Goal: Task Accomplishment & Management: Use online tool/utility

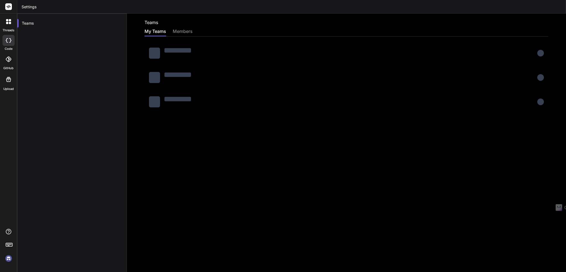
click at [7, 6] on rect at bounding box center [8, 6] width 7 height 7
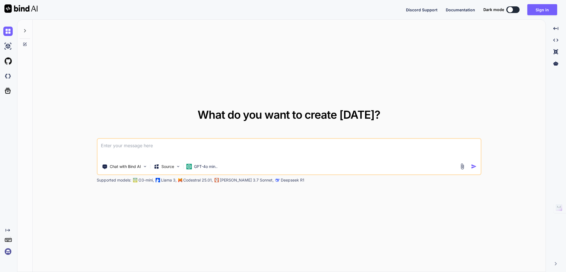
click at [172, 14] on div "Discord Support Documentation Dark mode Sign in Created with Pixso." at bounding box center [283, 9] width 566 height 19
click at [547, 6] on button "Sign in" at bounding box center [542, 9] width 30 height 11
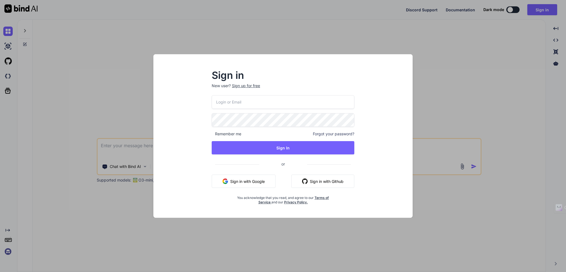
click at [252, 105] on input "email" at bounding box center [283, 102] width 143 height 14
click at [179, 134] on div "Sign in New user? Sign up for free Remember me Forgot your password? Sign In or…" at bounding box center [283, 140] width 251 height 153
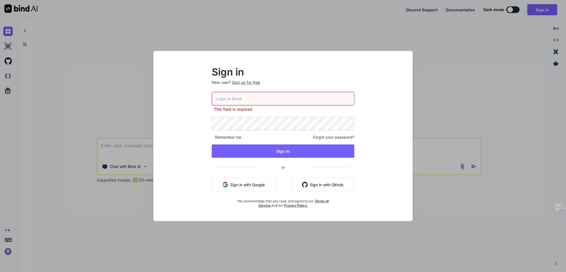
click at [226, 98] on input "email" at bounding box center [283, 99] width 143 height 14
type input "[EMAIL_ADDRESS][DOMAIN_NAME]"
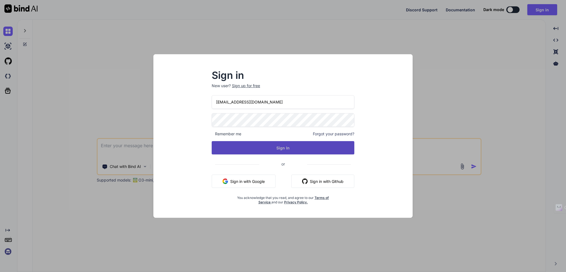
click at [267, 147] on button "Sign In" at bounding box center [283, 147] width 143 height 13
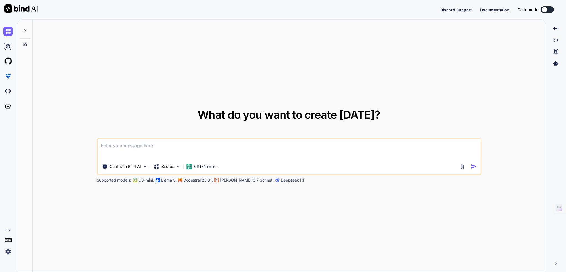
click at [548, 9] on button at bounding box center [547, 9] width 13 height 7
click at [546, 9] on div at bounding box center [545, 10] width 6 height 6
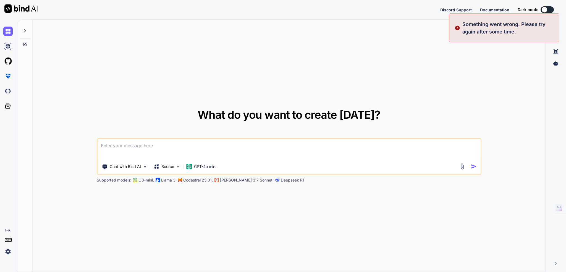
click at [347, 14] on div "Discord Support Documentation Dark mode Created with Pixso." at bounding box center [283, 9] width 566 height 19
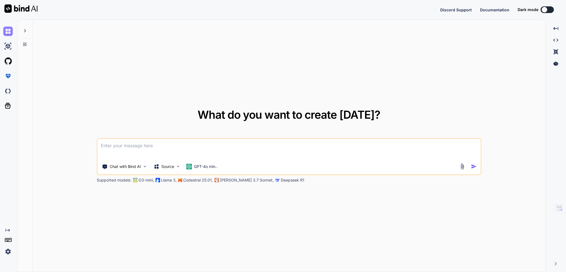
click at [8, 28] on img at bounding box center [7, 31] width 9 height 9
click at [23, 31] on icon at bounding box center [25, 30] width 4 height 4
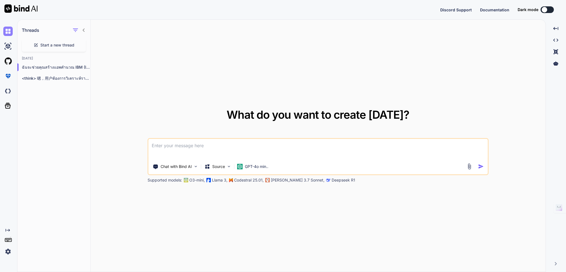
click at [7, 31] on img at bounding box center [7, 31] width 9 height 9
click at [7, 106] on icon at bounding box center [8, 106] width 8 height 8
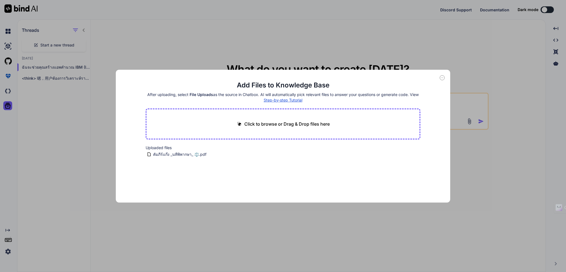
click at [443, 76] on icon at bounding box center [442, 77] width 5 height 5
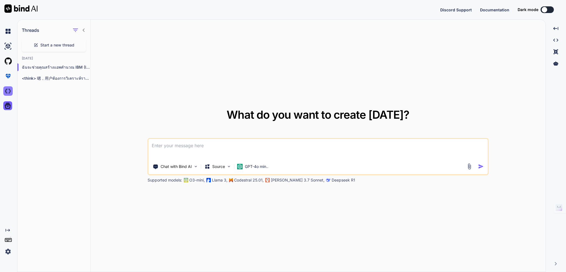
click at [10, 89] on img at bounding box center [7, 90] width 9 height 9
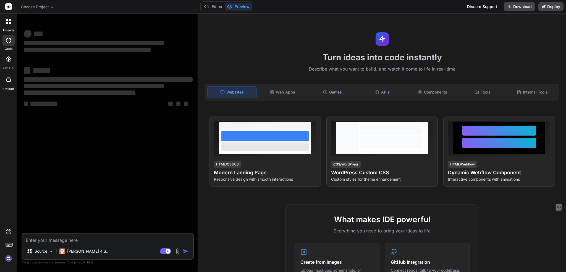
type textarea "x"
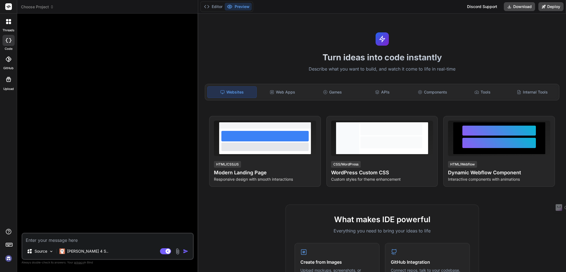
click at [349, 7] on div "Editor Preview Discord Support Download Deploy" at bounding box center [382, 7] width 368 height 14
click at [8, 257] on img at bounding box center [8, 258] width 9 height 9
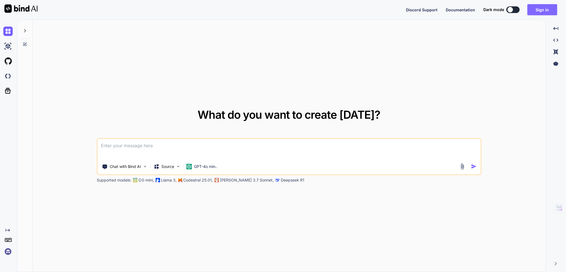
click at [543, 8] on button "Sign in" at bounding box center [542, 9] width 30 height 11
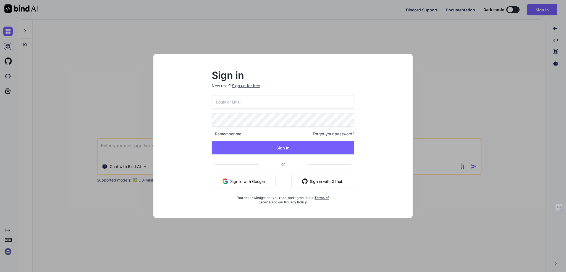
click at [242, 104] on input "email" at bounding box center [283, 102] width 143 height 14
click at [237, 99] on input "email" at bounding box center [283, 102] width 143 height 14
click at [189, 116] on div "Sign in New user? Sign up for free Remember me Forgot your password? Sign In or…" at bounding box center [283, 140] width 251 height 153
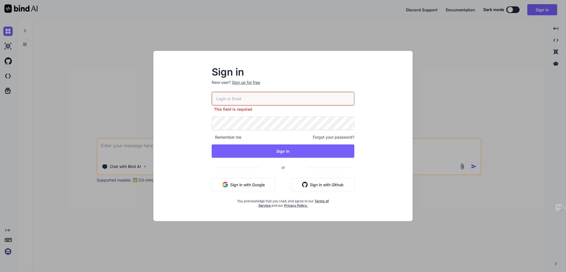
click at [223, 100] on input "email" at bounding box center [283, 99] width 143 height 14
type input "[EMAIL_ADDRESS][DOMAIN_NAME]"
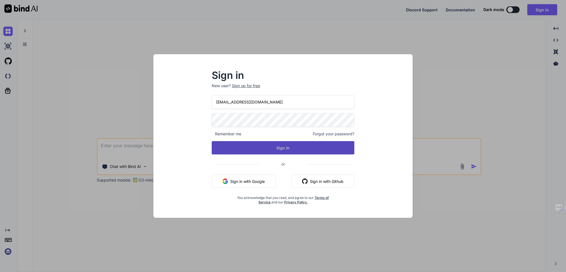
click at [273, 148] on button "Sign In" at bounding box center [283, 147] width 143 height 13
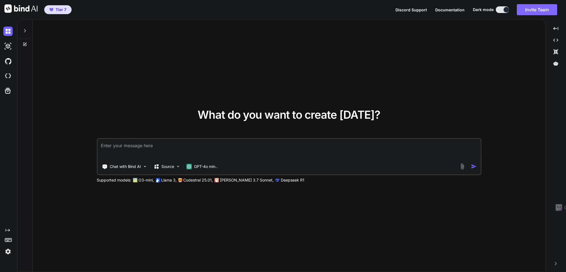
click at [532, 11] on button "Invite Team" at bounding box center [537, 9] width 40 height 11
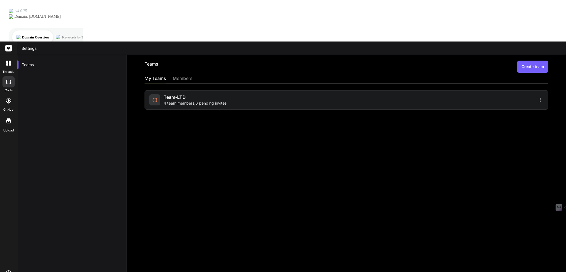
click at [197, 100] on span "4 team members , 6 pending invites" at bounding box center [195, 103] width 63 height 6
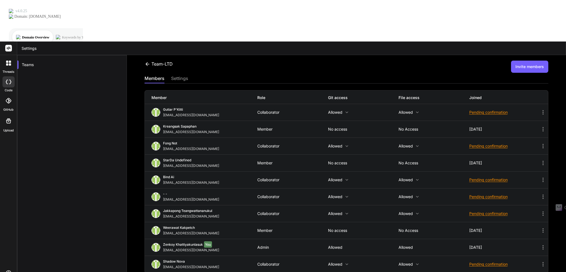
click at [343, 110] on p "Allowed" at bounding box center [363, 112] width 70 height 4
click at [257, 27] on div at bounding box center [283, 136] width 566 height 272
click at [415, 110] on icon at bounding box center [417, 112] width 4 height 4
click at [421, 32] on div at bounding box center [283, 136] width 566 height 272
click at [186, 75] on div "settings" at bounding box center [179, 79] width 17 height 8
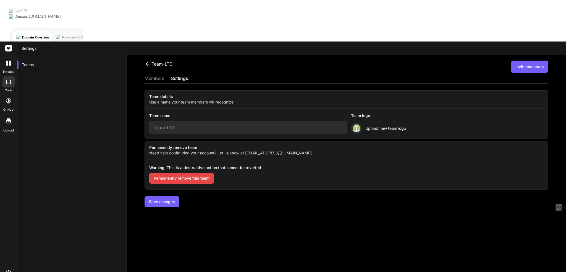
click at [159, 75] on div "members" at bounding box center [155, 79] width 20 height 8
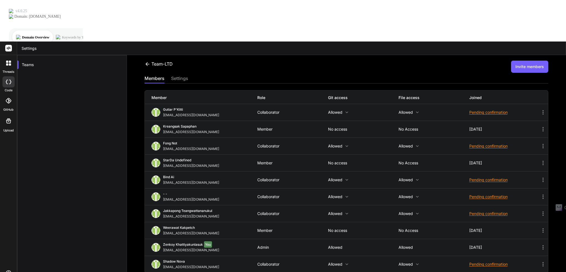
click at [531, 61] on button "Invite members" at bounding box center [529, 67] width 37 height 12
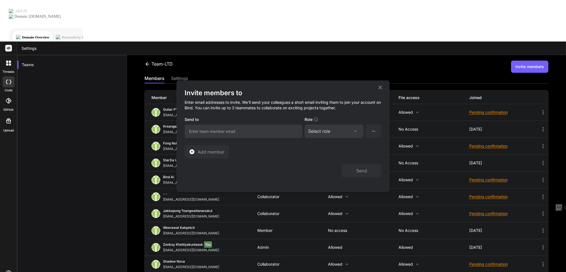
click at [213, 133] on input "email" at bounding box center [244, 131] width 118 height 14
type input "bindai@o365.work"
click at [341, 126] on div "Select role Assign Role Admin Collaborator Member" at bounding box center [334, 131] width 59 height 14
click at [340, 132] on div "Select role" at bounding box center [334, 131] width 52 height 7
click at [324, 170] on div "Collaborator" at bounding box center [326, 168] width 22 height 6
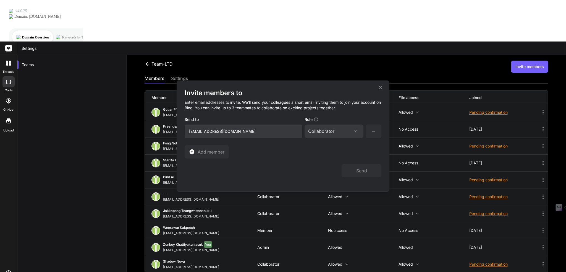
click at [310, 169] on div "Send" at bounding box center [283, 167] width 197 height 19
click at [229, 108] on h4 "Enter email addresses to invite. We’ll send your colleagues a short email invit…" at bounding box center [283, 106] width 197 height 19
click at [313, 164] on div "Send" at bounding box center [283, 167] width 197 height 19
click at [292, 105] on h4 "Enter email addresses to invite. We’ll send your colleagues a short email invit…" at bounding box center [283, 106] width 197 height 19
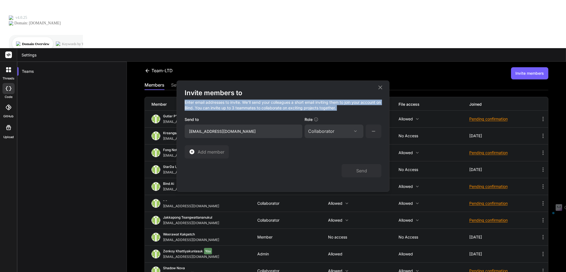
click at [292, 105] on h4 "Enter email addresses to invite. We’ll send your colleagues a short email invit…" at bounding box center [283, 106] width 197 height 19
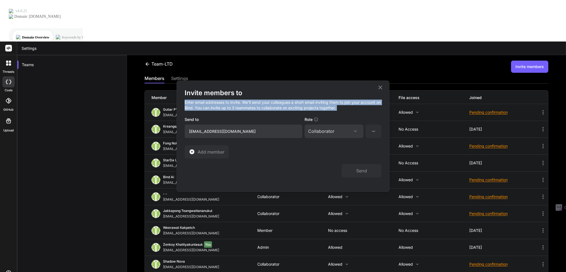
click at [284, 103] on h4 "Enter email addresses to invite. We’ll send your colleagues a short email invit…" at bounding box center [283, 106] width 197 height 19
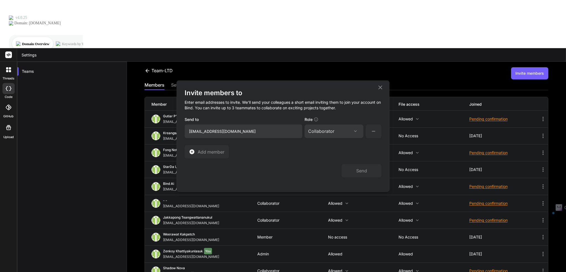
drag, startPoint x: 229, startPoint y: 131, endPoint x: 187, endPoint y: 129, distance: 41.5
click at [187, 129] on input "bindai@o365.work" at bounding box center [244, 131] width 118 height 14
click at [316, 86] on div "Invite members to Enter email addresses to invite. We’ll send your colleagues a…" at bounding box center [283, 136] width 212 height 111
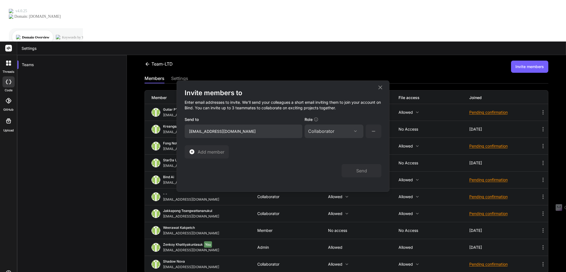
click at [378, 87] on icon at bounding box center [380, 87] width 7 height 7
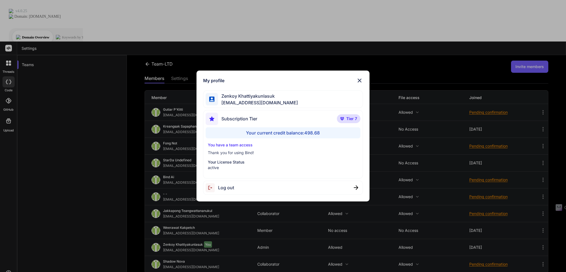
click at [355, 187] on img at bounding box center [356, 187] width 4 height 4
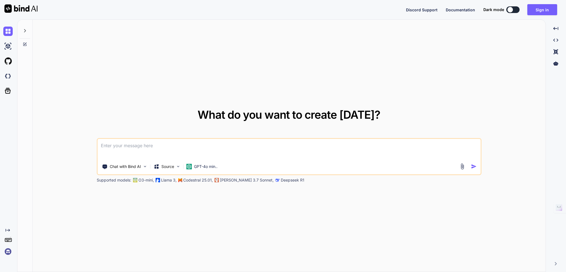
click at [375, 14] on div "Discord Support Documentation Dark mode Sign in Created with Pixso." at bounding box center [283, 9] width 566 height 19
click at [539, 9] on button "Sign in" at bounding box center [542, 9] width 30 height 11
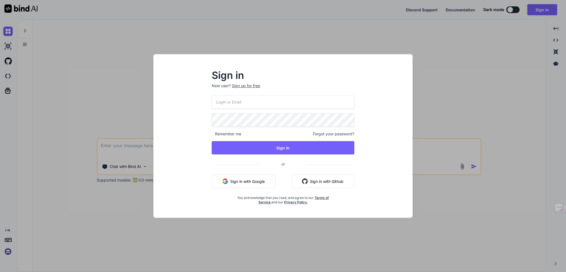
click at [189, 171] on div "Sign in New user? Sign up for free Remember me Forgot your password? Sign In or…" at bounding box center [283, 140] width 251 height 153
click at [341, 207] on div "Sign in New user? Sign up for free Remember me Forgot your password? Sign In or…" at bounding box center [283, 140] width 251 height 153
click at [246, 85] on div "Sign up for free" at bounding box center [246, 86] width 28 height 6
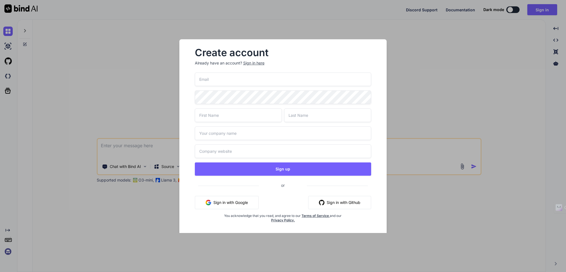
click at [220, 84] on input "email" at bounding box center [283, 79] width 177 height 14
paste input "bindai@o365.work"
click at [186, 91] on div "Create account Already have an account? Sign in here bindai@o365.work Sign up o…" at bounding box center [283, 139] width 208 height 201
click at [216, 79] on input "bindai@zenkoy.com" at bounding box center [283, 79] width 177 height 14
click at [216, 79] on input "[EMAIL_ADDRESS][DOMAIN_NAME]" at bounding box center [283, 79] width 177 height 14
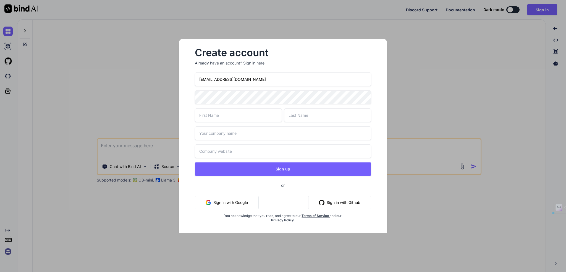
click at [216, 79] on input "[EMAIL_ADDRESS][DOMAIN_NAME]" at bounding box center [283, 79] width 177 height 14
paste input "o365.work"
type input "[EMAIL_ADDRESS][DOMAIN_NAME]"
click at [188, 92] on div "Create account Already have an account? Sign in here bindai@o365.work Sign up o…" at bounding box center [283, 140] width 190 height 192
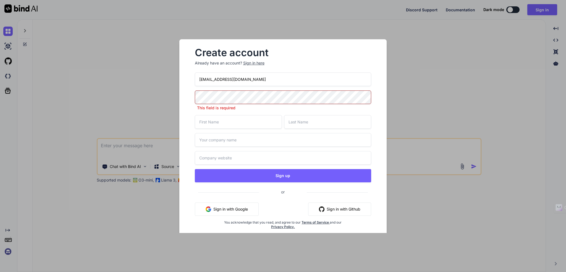
click at [220, 78] on input "[EMAIL_ADDRESS][DOMAIN_NAME]" at bounding box center [283, 79] width 177 height 14
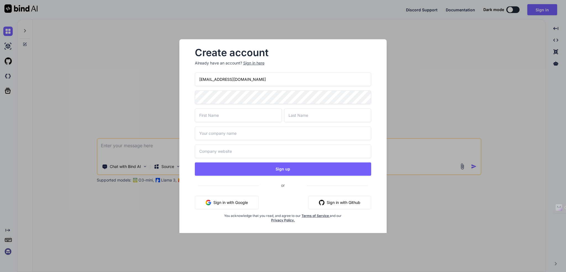
click at [209, 116] on input "text" at bounding box center [238, 115] width 87 height 14
type input "Pusit"
type input "Gentech it solution co., ltd."
click at [295, 115] on input "text" at bounding box center [327, 115] width 87 height 14
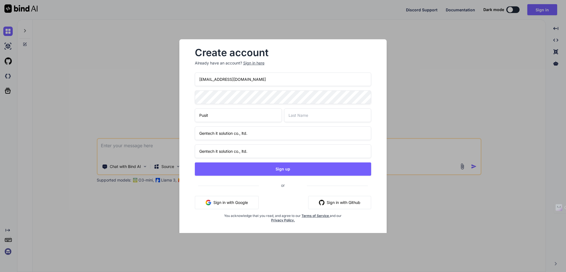
type input "Saisopha"
click at [243, 132] on input "Gentech it solution co., ltd." at bounding box center [283, 133] width 177 height 14
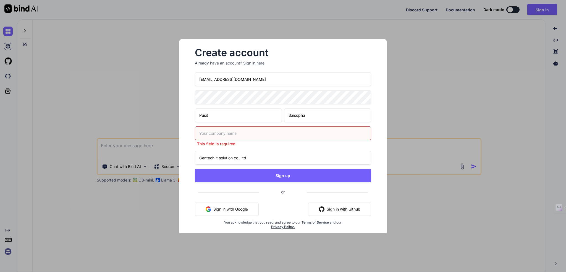
click at [190, 138] on div "Create account Already have an account? Sign in here bindai@o365.work Pusit Sai…" at bounding box center [283, 143] width 190 height 198
click at [213, 158] on input "Gentech it solution co., ltd." at bounding box center [283, 158] width 177 height 14
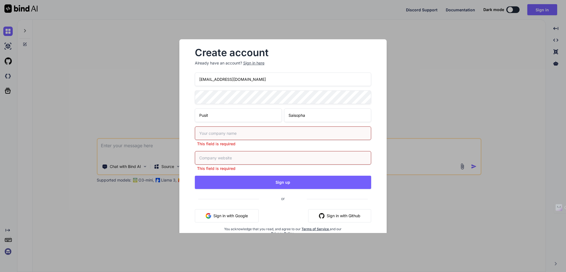
click at [182, 150] on div "Create account Already have an account? Sign in here bindai@o365.work Pusit Sai…" at bounding box center [283, 146] width 208 height 214
click at [224, 132] on input "text" at bounding box center [283, 133] width 177 height 14
click at [191, 132] on div "Create account Already have an account? Sign in here bindai@o365.work Pusit Sai…" at bounding box center [283, 146] width 190 height 205
click at [217, 78] on input "[EMAIL_ADDRESS][DOMAIN_NAME]" at bounding box center [283, 79] width 177 height 14
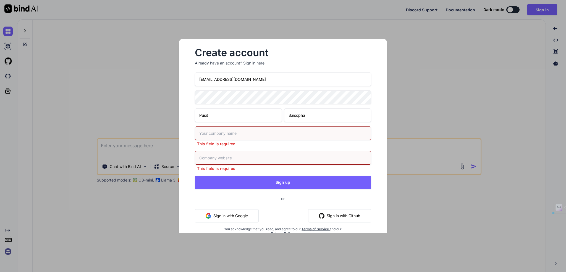
click at [213, 132] on input "text" at bounding box center [283, 133] width 177 height 14
paste input "o365"
type input "o365"
click at [198, 158] on div "This field is required" at bounding box center [283, 161] width 177 height 20
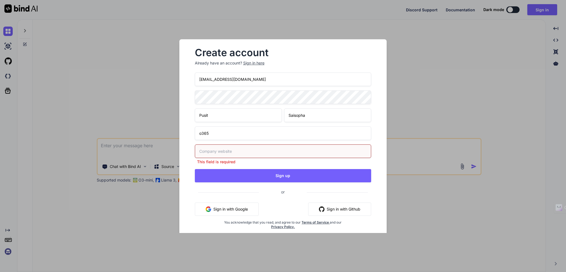
paste input "o365"
type input "o365"
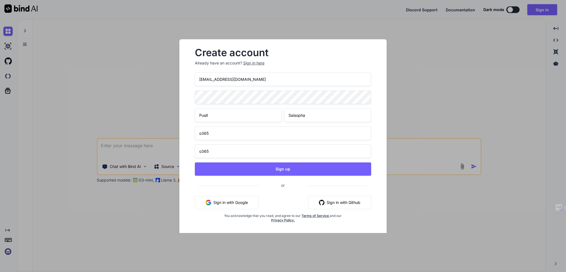
click at [184, 155] on div "Create account Already have an account? Sign in here bindai@o365.work Pusit Sai…" at bounding box center [283, 139] width 208 height 201
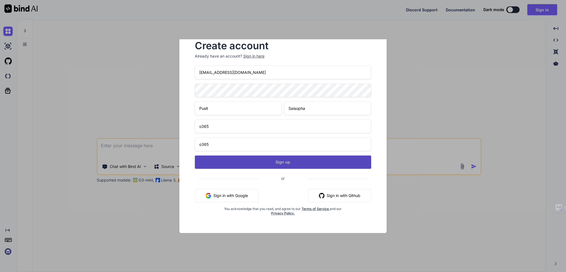
click at [294, 164] on button "Sign up" at bounding box center [283, 161] width 177 height 13
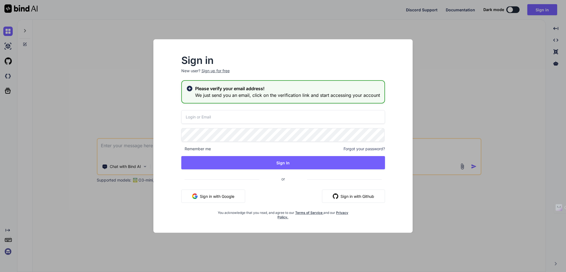
click at [189, 88] on icon at bounding box center [190, 89] width 6 height 6
click at [236, 118] on input "email" at bounding box center [283, 117] width 204 height 14
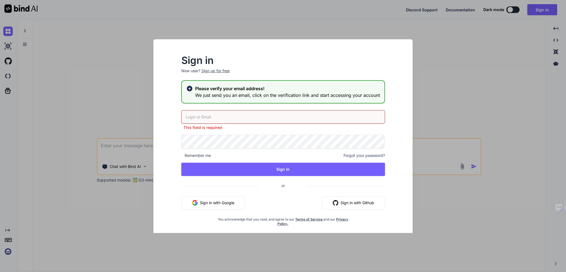
type input "[EMAIL_ADDRESS][DOMAIN_NAME]"
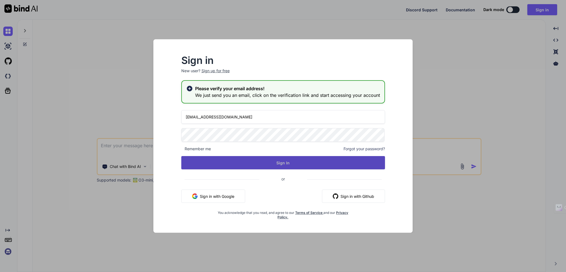
click at [294, 164] on button "Sign In" at bounding box center [283, 162] width 204 height 13
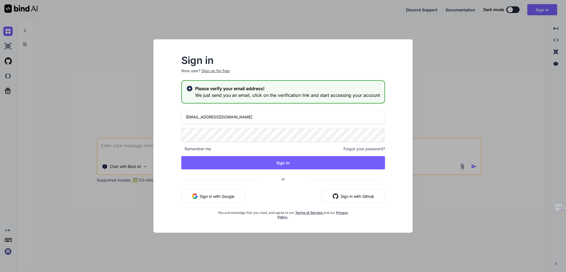
click at [428, 131] on div "Sign in New user? Sign up for free Please verify your email address! We just se…" at bounding box center [283, 136] width 566 height 272
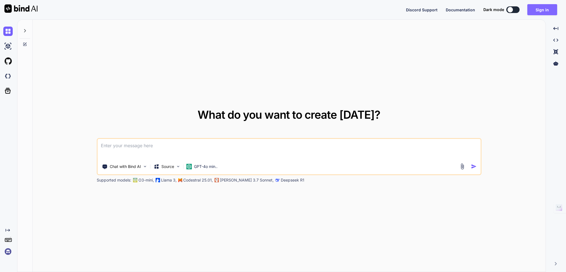
click at [532, 10] on button "Sign in" at bounding box center [542, 9] width 30 height 11
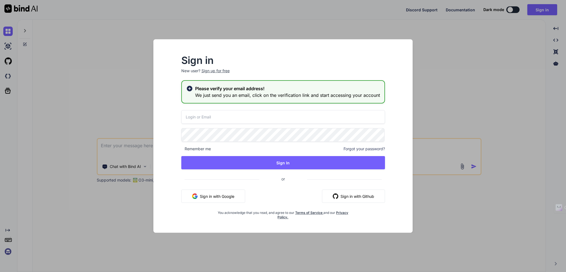
click at [217, 119] on input "email" at bounding box center [283, 117] width 204 height 14
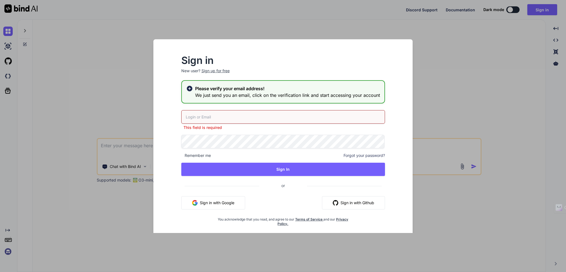
type input "bindai@zenkoy.com"
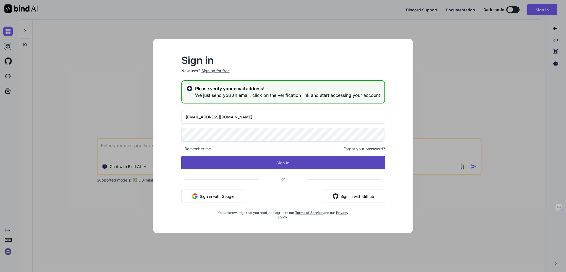
click at [261, 161] on button "Sign In" at bounding box center [283, 162] width 204 height 13
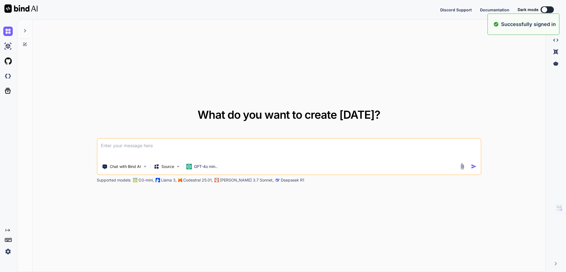
click at [371, 9] on div "Discord Support Documentation Dark mode Created with Pixso." at bounding box center [283, 9] width 566 height 19
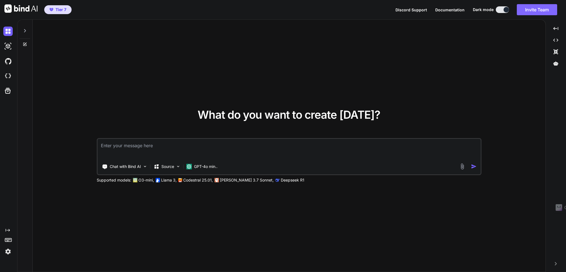
click at [536, 10] on button "Invite Team" at bounding box center [537, 9] width 40 height 11
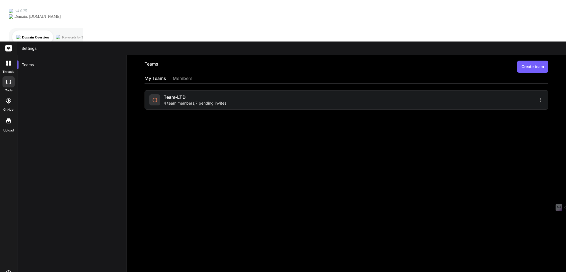
click at [187, 100] on span "4 team members , 7 pending invites" at bounding box center [195, 103] width 63 height 6
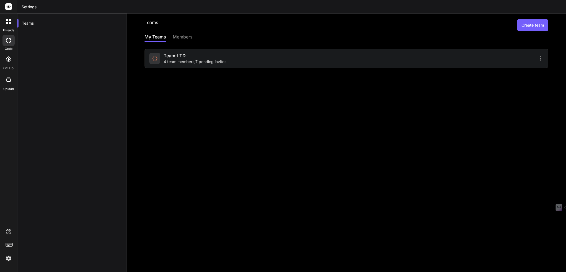
click at [200, 56] on div "Team-LTD 4 team members , 7 pending invites" at bounding box center [195, 58] width 63 height 12
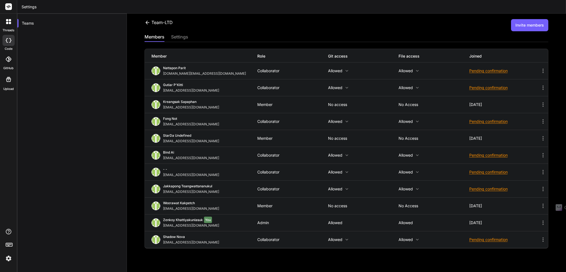
click at [267, 29] on div "Team-LTD Invite members" at bounding box center [347, 25] width 404 height 12
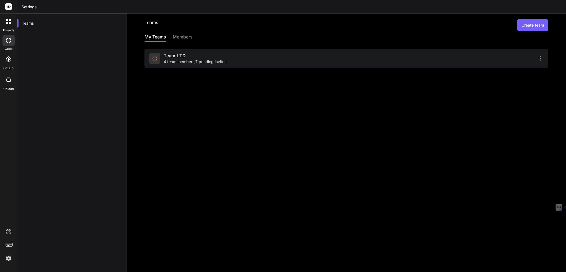
click at [173, 62] on span "4 team members , 7 pending invites" at bounding box center [195, 62] width 63 height 6
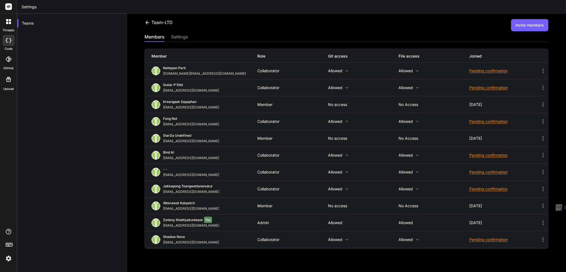
click at [525, 26] on button "Invite members" at bounding box center [529, 25] width 37 height 12
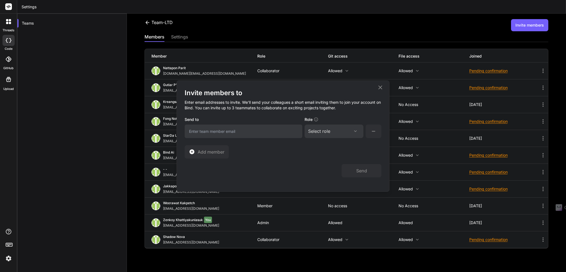
click at [191, 94] on h2 "Invite members to" at bounding box center [283, 92] width 197 height 9
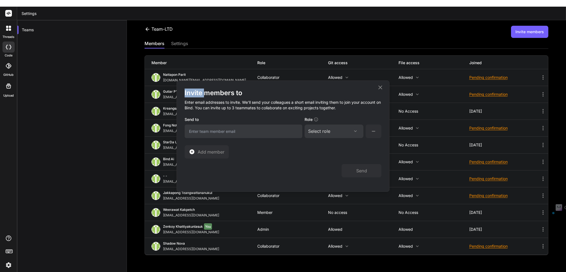
copy h2 "Invite"
click at [384, 87] on div "Invite members to Enter email addresses to invite. We’ll send your colleagues a…" at bounding box center [283, 136] width 212 height 111
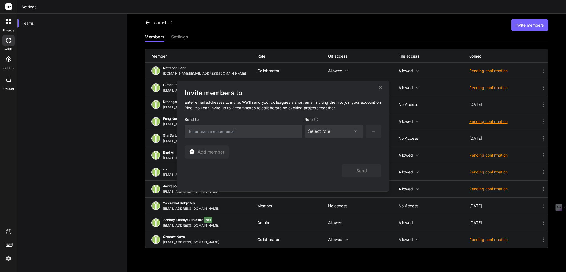
click at [382, 87] on icon at bounding box center [380, 87] width 7 height 7
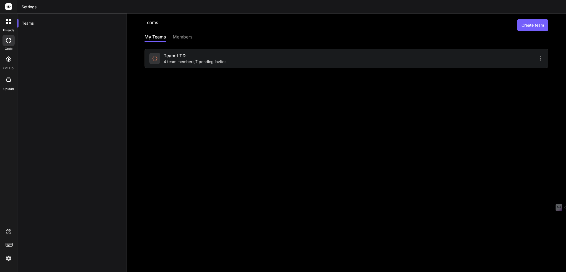
click at [273, 64] on div "Team-LTD 4 team members , 7 pending invites" at bounding box center [347, 58] width 404 height 19
click at [195, 58] on div "Team-LTD 4 team members , 7 pending invites" at bounding box center [195, 58] width 63 height 12
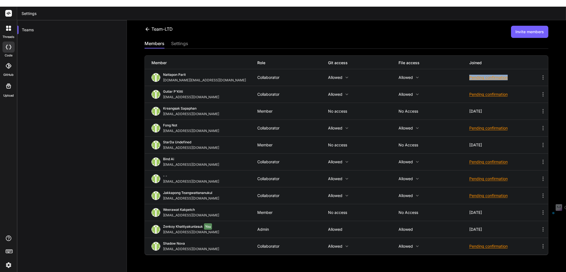
drag, startPoint x: 459, startPoint y: 72, endPoint x: 506, endPoint y: 72, distance: 46.4
click at [506, 72] on div "Nattapon Parit [DOMAIN_NAME][EMAIL_ADDRESS][DOMAIN_NAME] Collaborator Allowed A…" at bounding box center [346, 77] width 403 height 17
copy div "Pending confirmation"
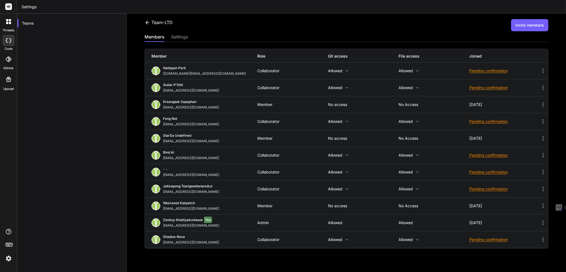
click at [111, 42] on div "Teams" at bounding box center [72, 150] width 110 height 272
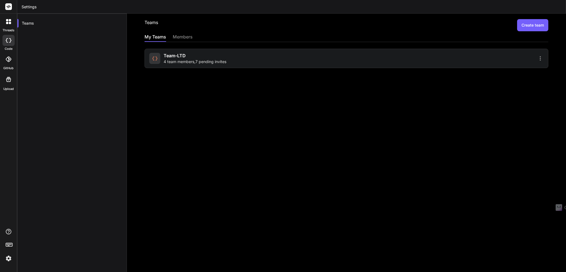
click at [209, 59] on span "4 team members , 7 pending invites" at bounding box center [195, 62] width 63 height 6
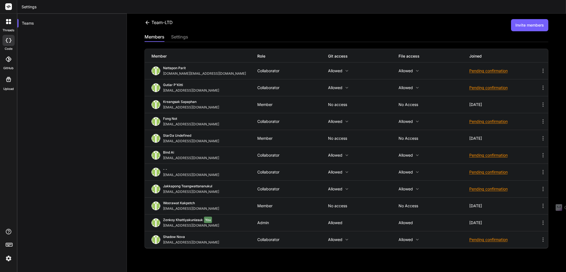
click at [369, 25] on div "Team-LTD Invite members" at bounding box center [347, 25] width 404 height 12
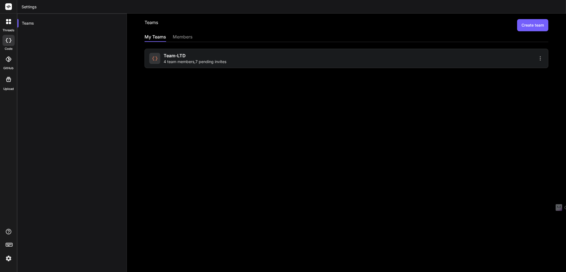
click at [215, 57] on div "Team-LTD 4 team members , 7 pending invites" at bounding box center [195, 58] width 63 height 12
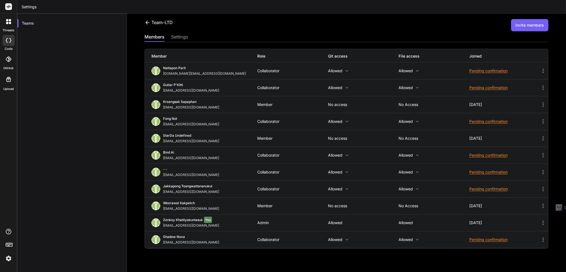
click at [113, 77] on div "Teams" at bounding box center [72, 150] width 110 height 272
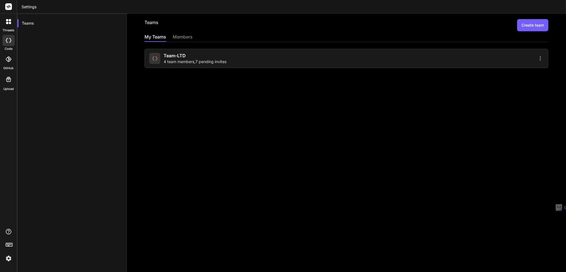
click at [186, 51] on div "Team-LTD 4 team members , 7 pending invites" at bounding box center [347, 58] width 404 height 19
click at [188, 57] on div "Team-LTD 4 team members , 7 pending invites" at bounding box center [195, 58] width 63 height 12
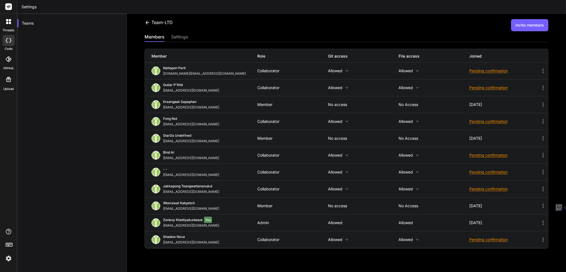
click at [482, 71] on div "Pending confirmation" at bounding box center [504, 71] width 70 height 6
click at [326, 30] on div at bounding box center [283, 136] width 566 height 272
click at [369, 33] on div "members settings" at bounding box center [347, 37] width 404 height 8
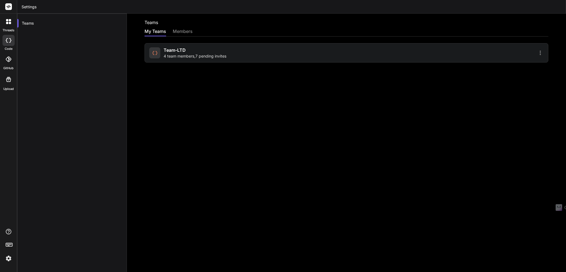
click at [203, 59] on div "Team-LTD 4 team members , 7 pending invites" at bounding box center [347, 52] width 404 height 19
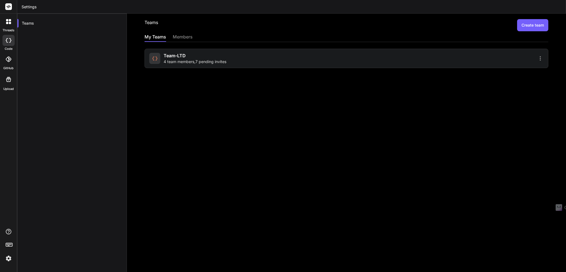
click at [215, 59] on span "4 team members , 7 pending invites" at bounding box center [195, 62] width 63 height 6
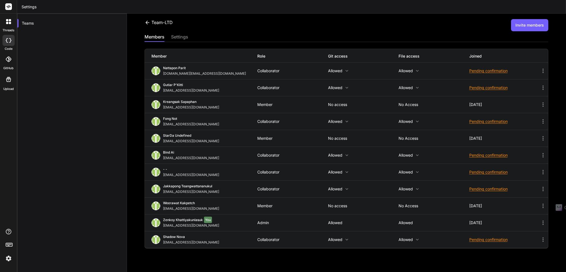
click at [6, 260] on img at bounding box center [8, 258] width 9 height 9
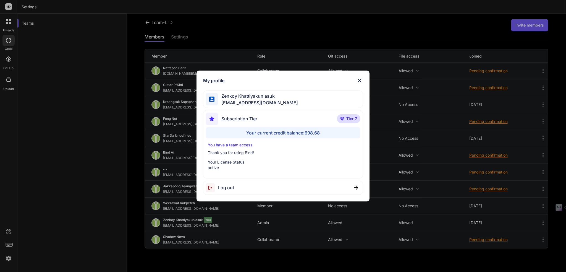
click at [349, 187] on div "Log out" at bounding box center [283, 188] width 160 height 14
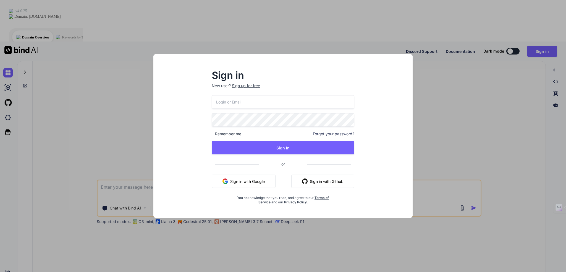
click at [180, 76] on div "Sign in New user? Sign up for free Remember me Forgot your password? Sign In or…" at bounding box center [283, 140] width 251 height 153
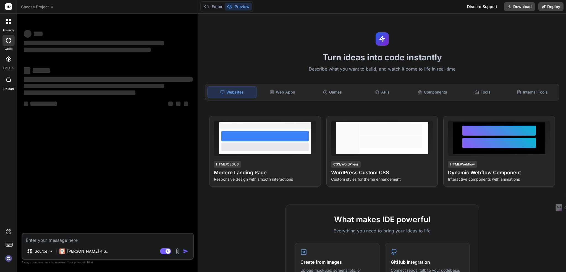
click at [352, 6] on div "Editor Preview Discord Support Download Deploy" at bounding box center [382, 7] width 368 height 14
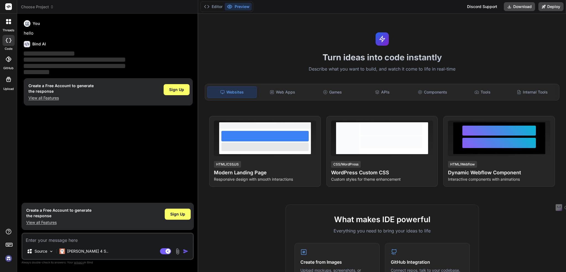
type textarea "x"
click at [391, 7] on div "Editor Preview Discord Support Download Deploy" at bounding box center [382, 7] width 368 height 14
click at [10, 160] on div "threads code GitHub Upload" at bounding box center [8, 136] width 17 height 272
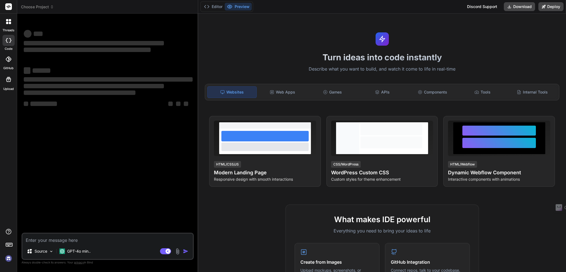
type textarea "x"
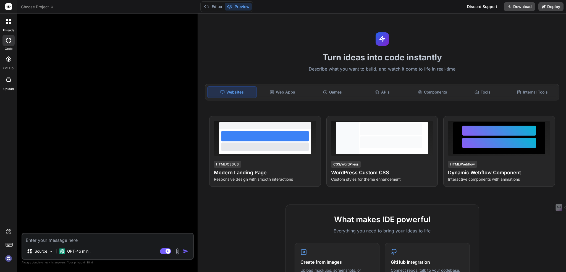
click at [11, 147] on div "threads code GitHub Upload" at bounding box center [8, 136] width 17 height 272
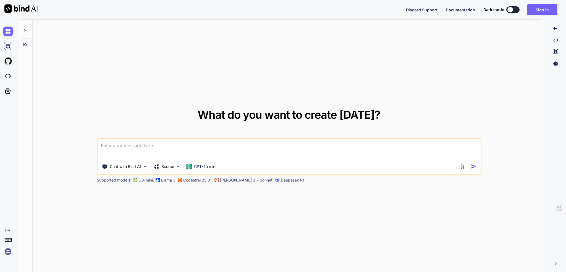
click at [214, 13] on div "Discord Support Documentation Dark mode Sign in Created with Pixso." at bounding box center [283, 9] width 566 height 19
click at [309, 17] on div "Discord Support Documentation Dark mode Sign in Created with Pixso." at bounding box center [283, 9] width 566 height 19
drag, startPoint x: 113, startPoint y: 0, endPoint x: 105, endPoint y: 203, distance: 202.8
click at [105, 203] on div "What do you want to create today? Chat with Bind AI Source GPT-4o min.. Support…" at bounding box center [289, 146] width 513 height 252
click at [343, 22] on div "What do you want to create [DATE]? Chat with Bind AI Source GPT-4o min.. Suppor…" at bounding box center [289, 146] width 513 height 252
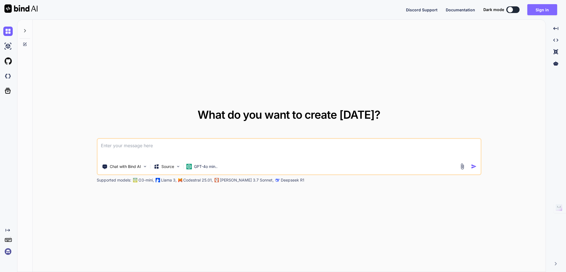
click at [540, 8] on button "Sign in" at bounding box center [542, 9] width 30 height 11
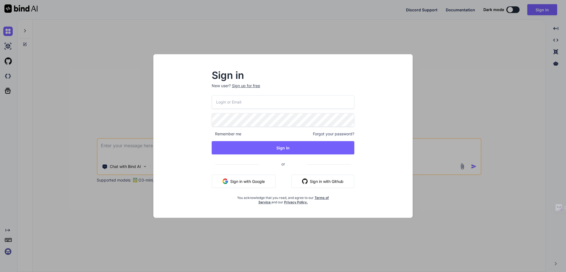
click at [190, 106] on div "Sign in New user? Sign up for free Remember me Forgot your password? Sign In or…" at bounding box center [283, 140] width 251 height 153
click at [232, 98] on input "email" at bounding box center [283, 102] width 143 height 14
click at [232, 100] on input "email" at bounding box center [283, 102] width 143 height 14
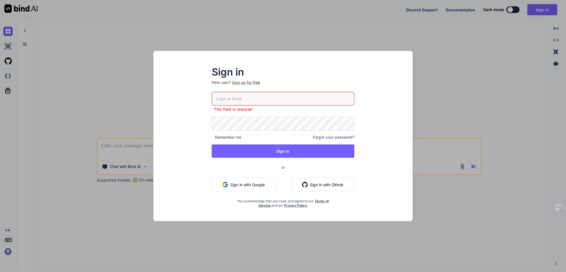
click at [195, 105] on div "Sign in New user? Sign up for free This field is required Remember me Forgot yo…" at bounding box center [283, 141] width 251 height 160
click at [221, 98] on input "email" at bounding box center [283, 99] width 143 height 14
type input "bindai@o365.work"
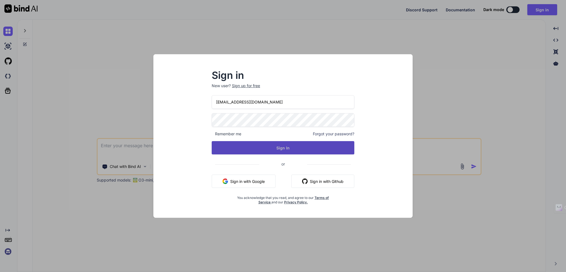
click at [295, 150] on button "Sign In" at bounding box center [283, 147] width 143 height 13
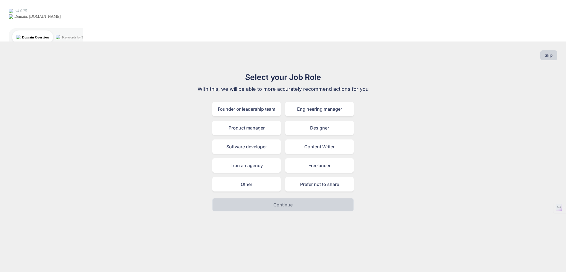
click at [386, 154] on div "Select your Job Role With this, we will be able to more accurately recommend ac…" at bounding box center [282, 141] width 557 height 140
click at [549, 50] on button "Skip" at bounding box center [548, 55] width 17 height 10
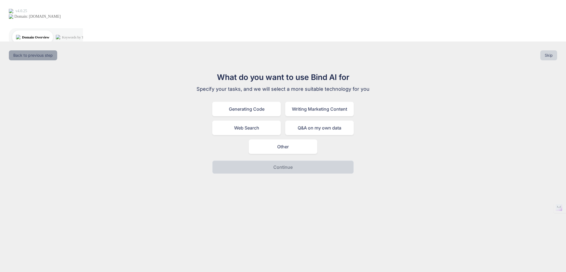
click at [14, 50] on button "Back to previous step" at bounding box center [33, 55] width 48 height 10
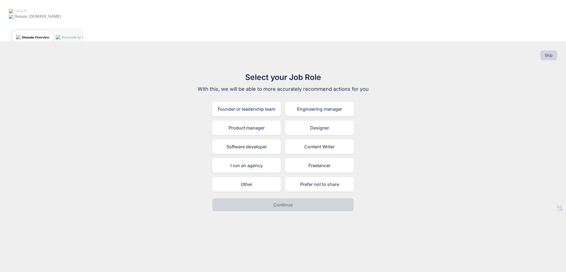
click at [411, 110] on div "Select your Job Role With this, we will be able to more accurately recommend ac…" at bounding box center [282, 141] width 557 height 140
click at [317, 139] on div "Content Writer" at bounding box center [319, 146] width 69 height 14
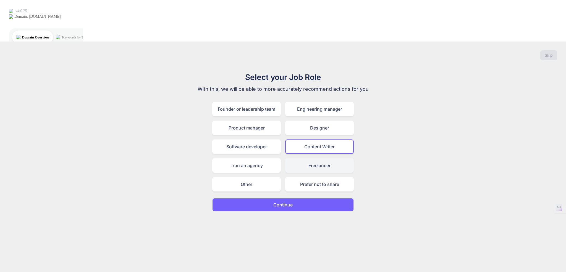
click at [324, 158] on div "Freelancer" at bounding box center [319, 165] width 69 height 14
click at [323, 139] on div "Content Writer" at bounding box center [319, 146] width 69 height 14
click at [312, 115] on div "Founder or leadership team Engineering manager Product manager Designer Softwar…" at bounding box center [283, 147] width 142 height 90
click at [316, 139] on div "Content Writer" at bounding box center [319, 146] width 69 height 14
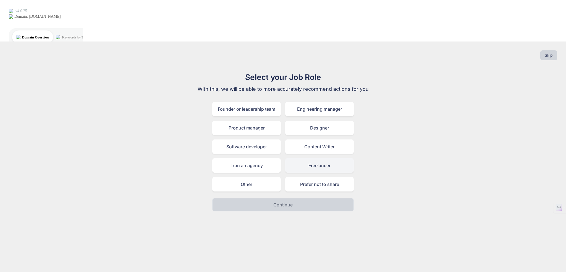
click at [320, 158] on div "Freelancer" at bounding box center [319, 165] width 69 height 14
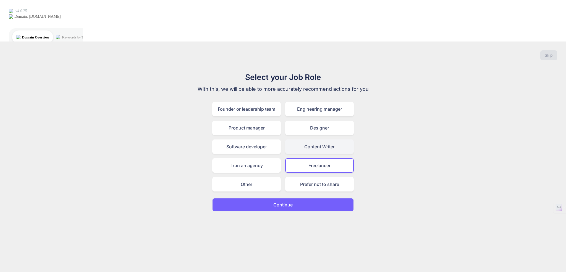
click at [325, 139] on div "Content Writer" at bounding box center [319, 146] width 69 height 14
click at [325, 158] on div "Freelancer" at bounding box center [319, 165] width 69 height 14
click at [331, 139] on div "Content Writer" at bounding box center [319, 146] width 69 height 14
click at [293, 198] on button "Continue" at bounding box center [283, 204] width 142 height 13
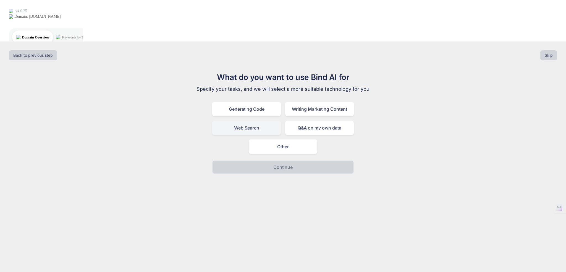
click at [256, 121] on div "Web Search" at bounding box center [246, 128] width 69 height 14
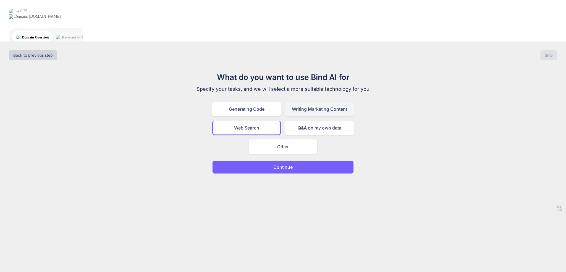
click at [327, 102] on div "Writing Marketing Content" at bounding box center [319, 109] width 69 height 14
click at [322, 121] on div "Q&A on my own data" at bounding box center [319, 128] width 69 height 14
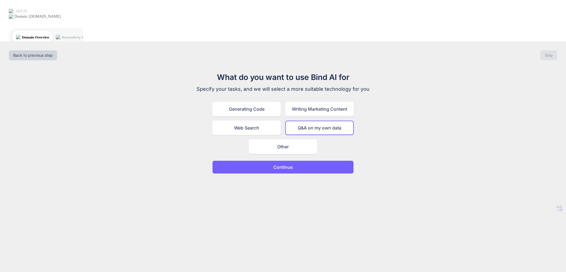
click at [389, 98] on div "What do you want to use Bind AI for Specify your tasks, and we will select a mo…" at bounding box center [282, 122] width 557 height 102
click at [237, 102] on div "Generating Code" at bounding box center [246, 109] width 69 height 14
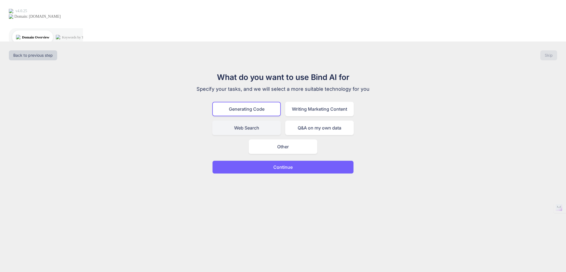
click at [253, 121] on div "Web Search" at bounding box center [246, 128] width 69 height 14
click at [396, 79] on div "What do you want to use Bind AI for Specify your tasks, and we will select a mo…" at bounding box center [282, 122] width 557 height 102
click at [287, 139] on div "Other" at bounding box center [283, 146] width 69 height 14
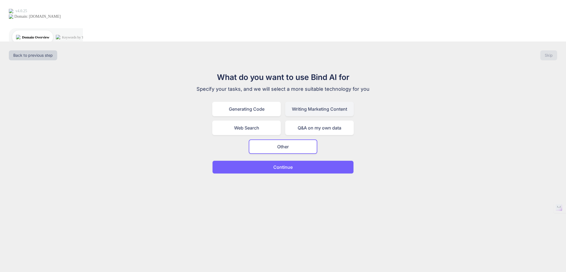
click at [305, 102] on div "Writing Marketing Content" at bounding box center [319, 109] width 69 height 14
click at [294, 160] on button "Continue" at bounding box center [283, 166] width 142 height 13
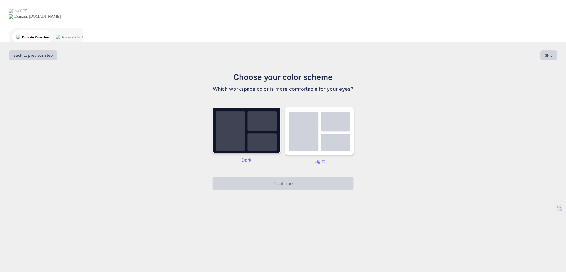
click at [246, 107] on img at bounding box center [246, 130] width 69 height 46
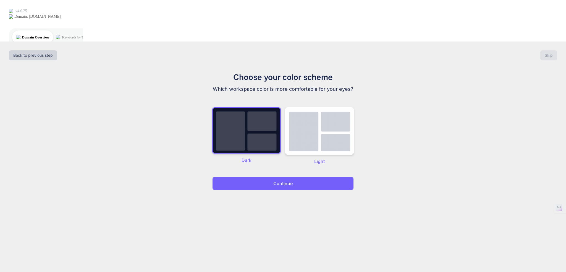
click at [273, 180] on p "Continue" at bounding box center [282, 183] width 19 height 7
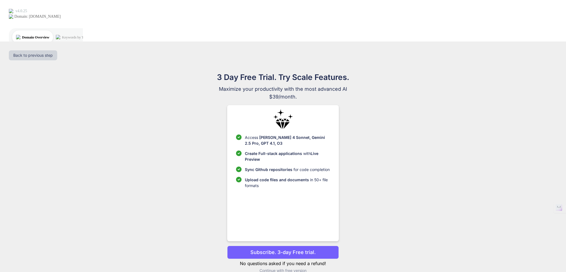
click at [400, 71] on div "3 Day Free Trial. Try Scale Features. Maximize your productivity with the most …" at bounding box center [283, 174] width 248 height 206
click at [316, 85] on span "Maximize your productivity with the most advanced AI" at bounding box center [283, 89] width 186 height 8
click at [286, 268] on p "Continue with free version" at bounding box center [282, 271] width 111 height 6
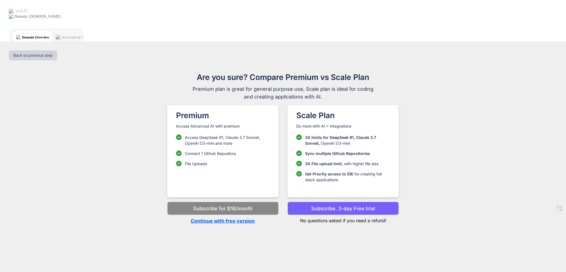
click at [289, 71] on div "Are you sure? Compare Premium vs Scale Plan Premium plan is great for general p…" at bounding box center [283, 85] width 186 height 29
click at [209, 192] on div "Back to previous step Are you sure? Compare Premium vs Scale Plan Premium plan …" at bounding box center [283, 177] width 566 height 272
click at [230, 217] on p "Continue with free version" at bounding box center [222, 220] width 111 height 7
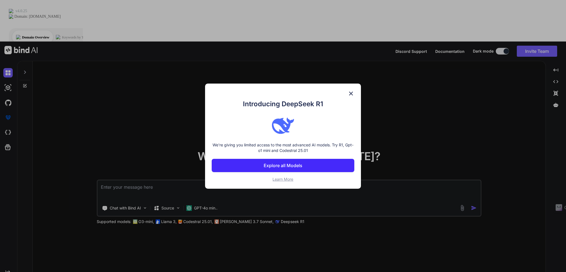
click at [323, 115] on div at bounding box center [283, 125] width 142 height 22
click at [351, 92] on img at bounding box center [351, 93] width 7 height 7
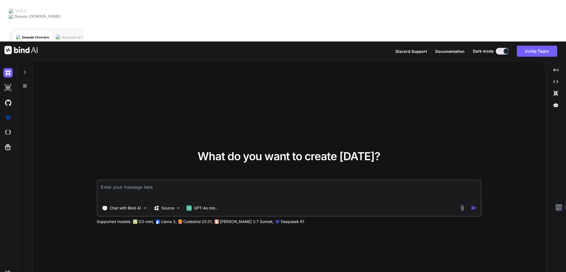
click at [74, 207] on div "What do you want to create today? Chat with Bind AI Source GPT-4o min.. Support…" at bounding box center [289, 187] width 513 height 252
click at [84, 137] on div "What do you want to create today? Chat with Bind AI Source GPT-4o min.. Support…" at bounding box center [289, 187] width 513 height 252
click at [11, 46] on img at bounding box center [20, 50] width 33 height 8
click at [538, 46] on button "Invite Team" at bounding box center [537, 51] width 40 height 11
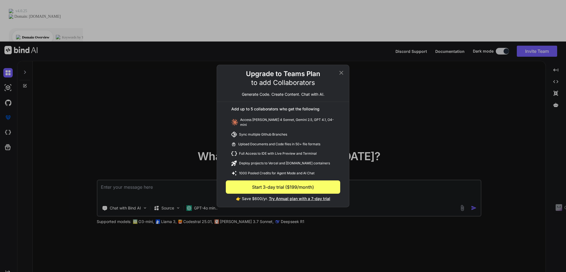
click at [261, 139] on div "Upload Documents and Code files in 50+ file formats" at bounding box center [283, 143] width 114 height 9
click at [340, 72] on icon at bounding box center [341, 72] width 7 height 7
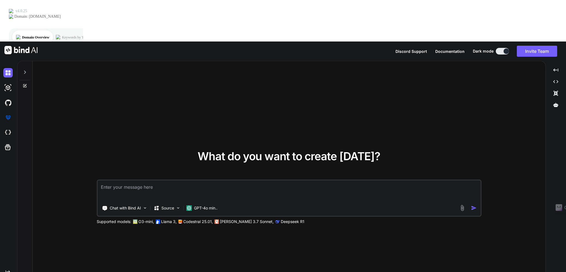
click at [4, 165] on div "Created with Pixso." at bounding box center [7, 181] width 15 height 232
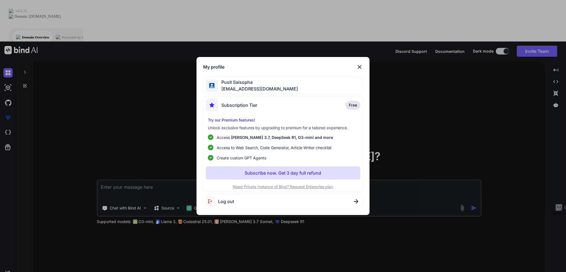
click at [357, 199] on img at bounding box center [356, 201] width 4 height 4
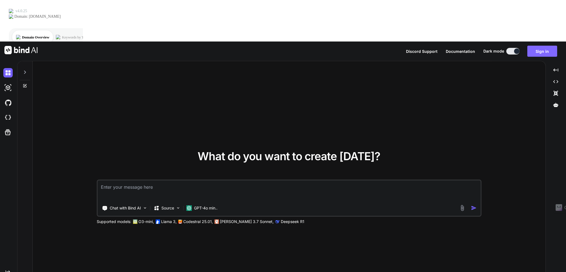
click at [547, 46] on button "Sign in" at bounding box center [542, 51] width 30 height 11
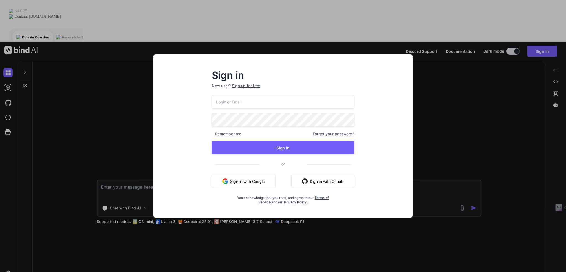
click at [229, 103] on input "email" at bounding box center [283, 102] width 143 height 14
click at [191, 112] on div "Sign in New user? Sign up for free Remember me Forgot your password? Sign In or…" at bounding box center [283, 140] width 251 height 153
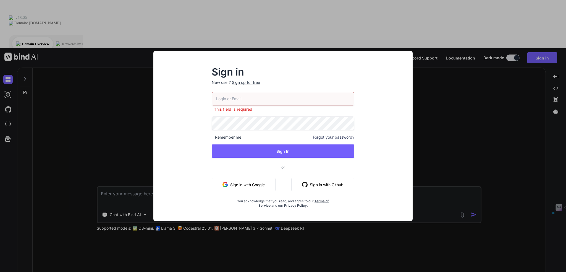
click at [229, 96] on input "email" at bounding box center [283, 99] width 143 height 14
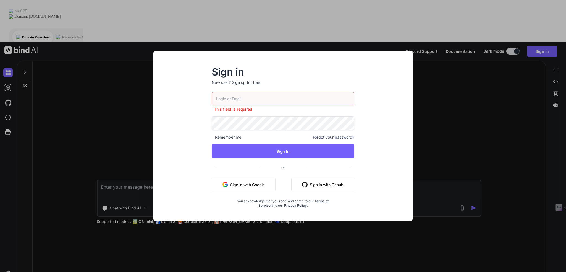
type input "[EMAIL_ADDRESS][DOMAIN_NAME]"
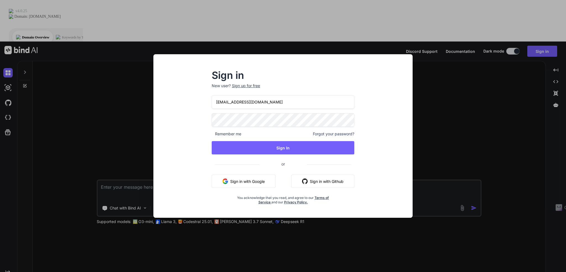
click at [186, 151] on div "Sign in New user? Sign up for free bindai@zenkoy.com Remember me Forgot your pa…" at bounding box center [283, 140] width 251 height 153
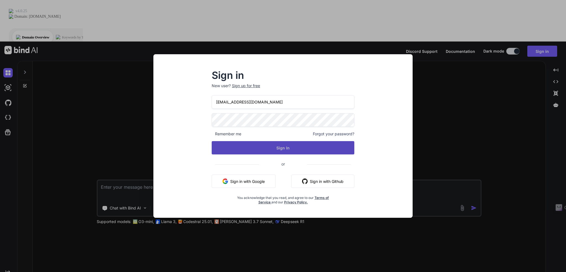
click at [273, 147] on button "Sign In" at bounding box center [283, 147] width 143 height 13
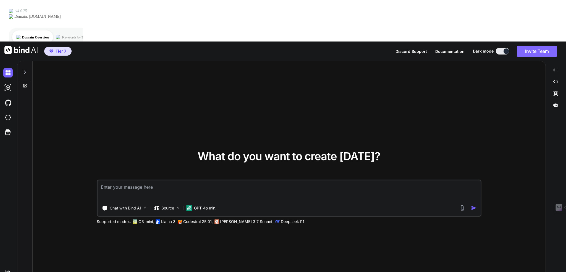
click at [528, 46] on button "Invite Team" at bounding box center [537, 51] width 40 height 11
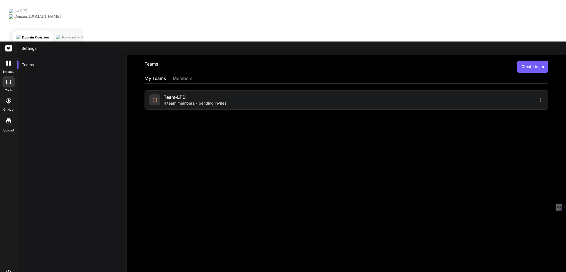
click at [181, 100] on span "4 team members , 7 pending invites" at bounding box center [195, 103] width 63 height 6
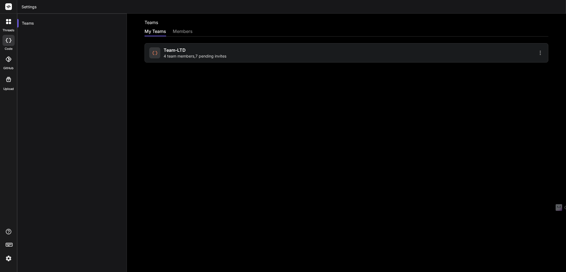
click at [237, 59] on div "Team-LTD 4 team members , 7 pending invites" at bounding box center [347, 52] width 404 height 19
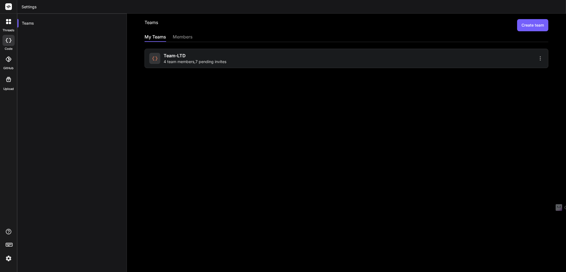
click at [191, 60] on span "4 team members , 7 pending invites" at bounding box center [195, 62] width 63 height 6
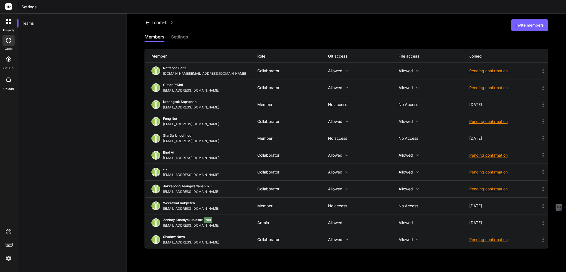
click at [116, 79] on div "Teams" at bounding box center [72, 150] width 110 height 272
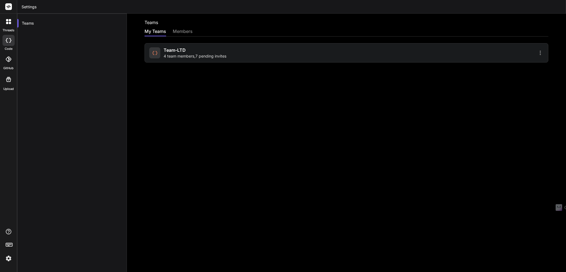
click at [202, 58] on span "4 team members , 7 pending invites" at bounding box center [195, 56] width 63 height 6
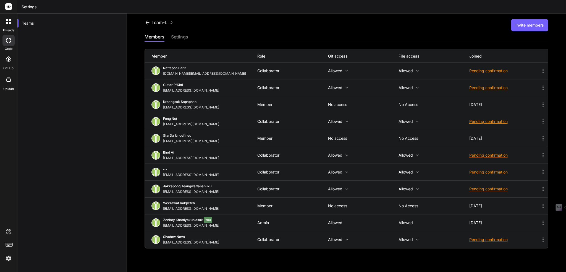
click at [397, 20] on div "Team-LTD Invite members" at bounding box center [347, 25] width 404 height 12
click at [522, 25] on button "Invite members" at bounding box center [529, 25] width 37 height 12
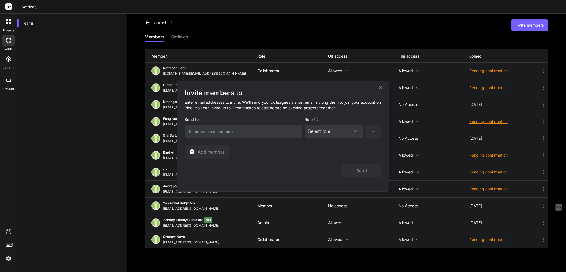
click at [213, 131] on input "email" at bounding box center [244, 131] width 118 height 14
click at [227, 133] on input "email" at bounding box center [244, 131] width 118 height 14
paste input "[EMAIL_ADDRESS][DOMAIN_NAME]"
type input "[EMAIL_ADDRESS][DOMAIN_NAME]"
click at [253, 100] on h4 "Enter email addresses to invite. We’ll send your colleagues a short email invit…" at bounding box center [283, 106] width 197 height 19
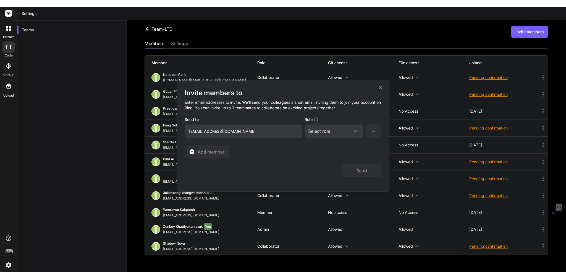
drag, startPoint x: 238, startPoint y: 130, endPoint x: 182, endPoint y: 134, distance: 55.4
click at [182, 134] on div "Invite members to Enter email addresses to invite. We’ll send your colleagues a…" at bounding box center [283, 136] width 212 height 111
click at [190, 132] on input "[EMAIL_ADDRESS][DOMAIN_NAME]" at bounding box center [244, 131] width 118 height 14
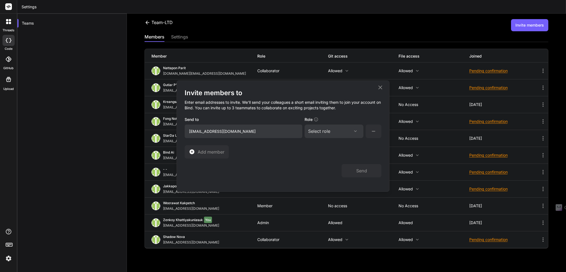
click at [241, 127] on input "[EMAIL_ADDRESS][DOMAIN_NAME]" at bounding box center [244, 131] width 118 height 14
click at [265, 109] on h4 "Enter email addresses to invite. We’ll send your colleagues a short email invit…" at bounding box center [283, 106] width 197 height 19
click at [345, 129] on div "Select role" at bounding box center [334, 131] width 52 height 7
click at [321, 169] on div "Collaborator" at bounding box center [326, 168] width 22 height 6
click at [295, 168] on div "Send" at bounding box center [283, 167] width 197 height 19
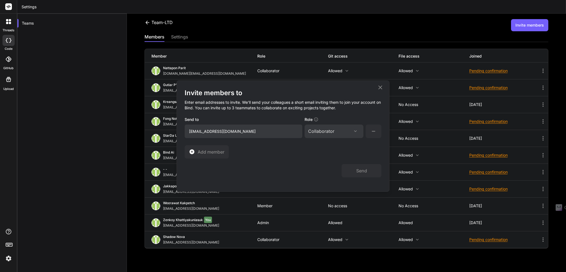
click at [264, 109] on h4 "Enter email addresses to invite. We’ll send your colleagues a short email invit…" at bounding box center [283, 106] width 197 height 19
click at [257, 130] on input "[EMAIL_ADDRESS][DOMAIN_NAME]" at bounding box center [244, 131] width 118 height 14
click at [252, 157] on div "Invite members to Enter email addresses to invite. We’ll send your colleagues a…" at bounding box center [283, 123] width 197 height 70
click at [245, 155] on div "Invite members to Enter email addresses to invite. We’ll send your colleagues a…" at bounding box center [283, 123] width 197 height 70
click at [215, 155] on span "Add member" at bounding box center [211, 151] width 27 height 7
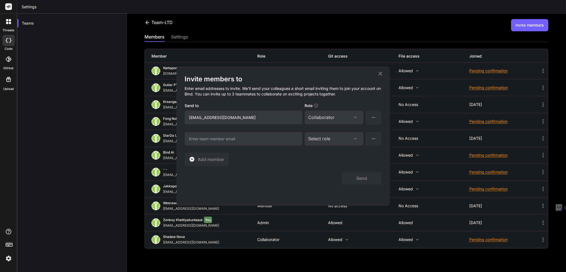
click at [372, 139] on icon at bounding box center [374, 138] width 4 height 1
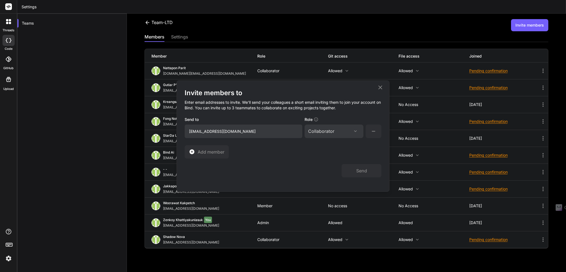
click at [317, 157] on div "Invite members to Enter email addresses to invite. We’ll send your colleagues a…" at bounding box center [283, 123] width 197 height 70
click at [250, 132] on input "[EMAIL_ADDRESS][DOMAIN_NAME]" at bounding box center [244, 131] width 118 height 14
click at [258, 159] on div "Send" at bounding box center [283, 167] width 197 height 19
click at [378, 88] on icon at bounding box center [380, 87] width 7 height 7
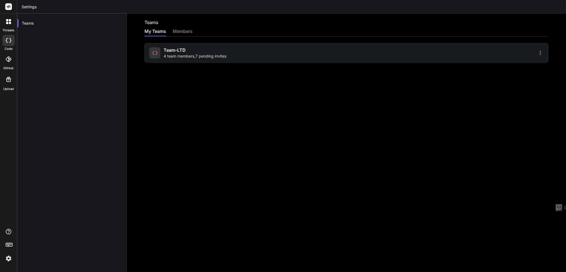
click at [198, 49] on div "Team-LTD 4 team members , 7 pending invites" at bounding box center [195, 53] width 63 height 12
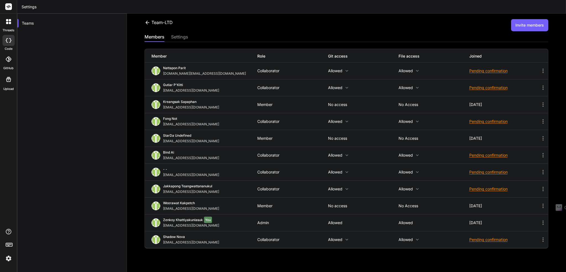
click at [517, 26] on button "Invite members" at bounding box center [529, 25] width 37 height 12
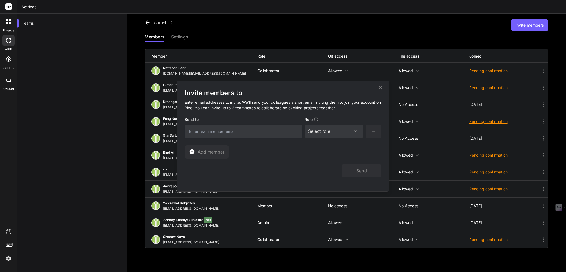
click at [225, 134] on input "email" at bounding box center [244, 131] width 118 height 14
paste input "[EMAIL_ADDRESS][DOMAIN_NAME]"
type input "[EMAIL_ADDRESS][DOMAIN_NAME]"
click at [326, 128] on div "Select role" at bounding box center [319, 131] width 22 height 7
click at [324, 167] on div "Collaborator" at bounding box center [326, 168] width 22 height 6
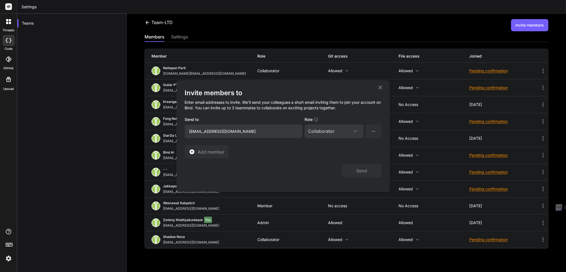
click at [319, 164] on div "Send" at bounding box center [283, 167] width 197 height 19
click at [358, 170] on button "Send" at bounding box center [362, 170] width 40 height 13
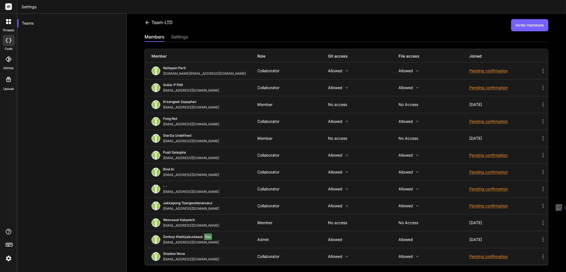
click at [543, 155] on icon at bounding box center [543, 155] width 1 height 4
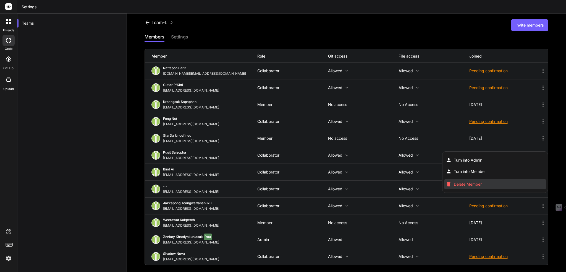
click at [477, 184] on span "Delete Member" at bounding box center [468, 184] width 28 height 6
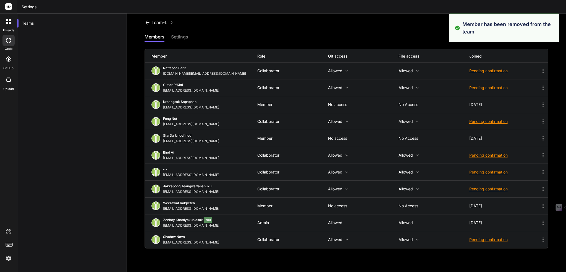
click at [77, 126] on div "Teams" at bounding box center [72, 150] width 110 height 272
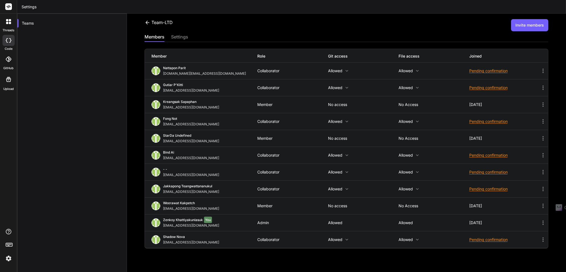
click at [344, 30] on div "Team-LTD Invite members" at bounding box center [347, 25] width 404 height 12
click at [8, 40] on icon at bounding box center [9, 40] width 6 height 4
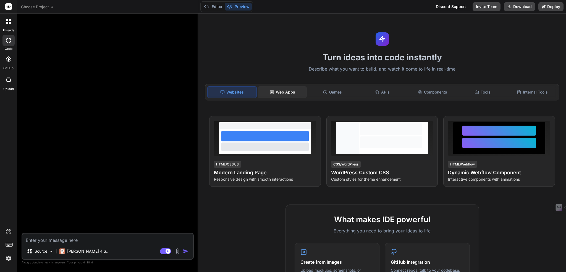
click at [283, 93] on div "Web Apps" at bounding box center [282, 92] width 49 height 12
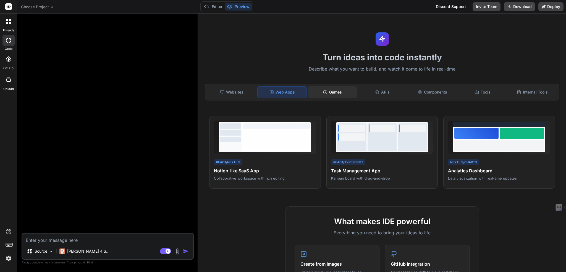
click at [326, 90] on icon at bounding box center [325, 92] width 4 height 4
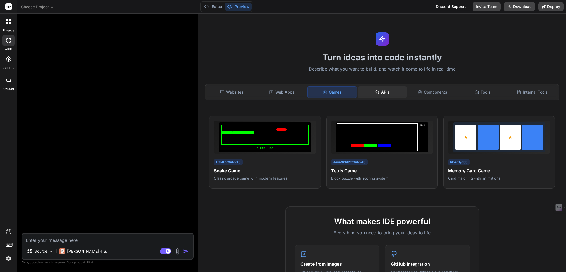
click at [380, 93] on div "APIs" at bounding box center [382, 92] width 49 height 12
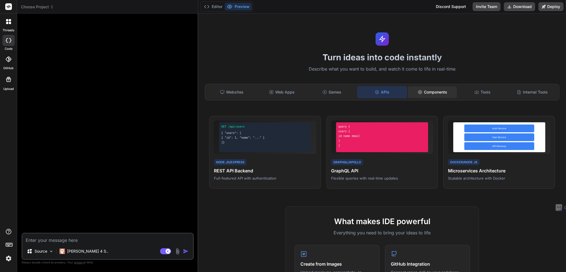
click at [427, 95] on div "Components" at bounding box center [432, 92] width 49 height 12
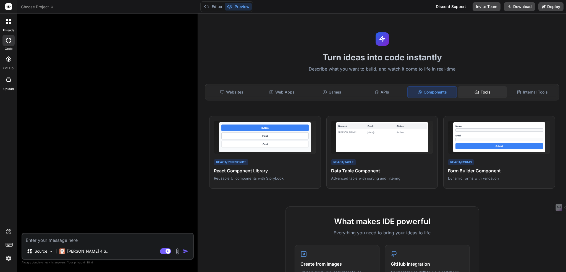
click at [484, 93] on div "Tools" at bounding box center [482, 92] width 49 height 12
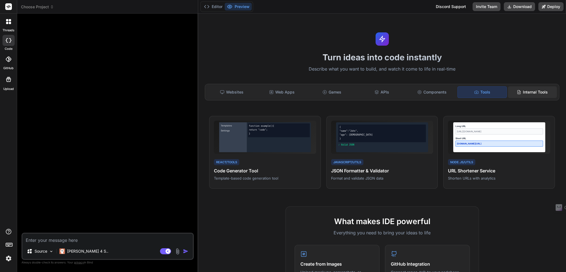
click at [539, 92] on div "Internal Tools" at bounding box center [532, 92] width 49 height 12
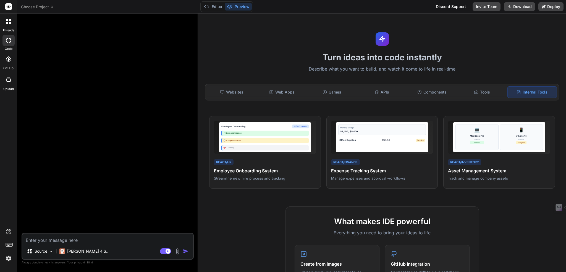
click at [6, 19] on icon at bounding box center [8, 21] width 5 height 5
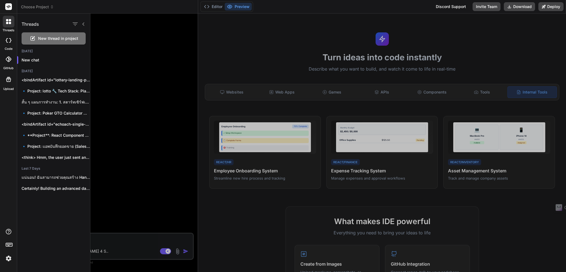
click at [147, 185] on div at bounding box center [328, 143] width 476 height 258
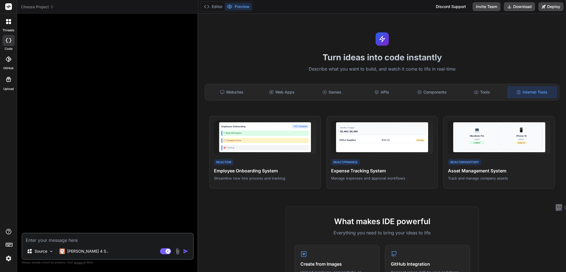
click at [53, 240] on textarea at bounding box center [107, 238] width 171 height 10
click at [48, 251] on div "Source" at bounding box center [40, 250] width 31 height 11
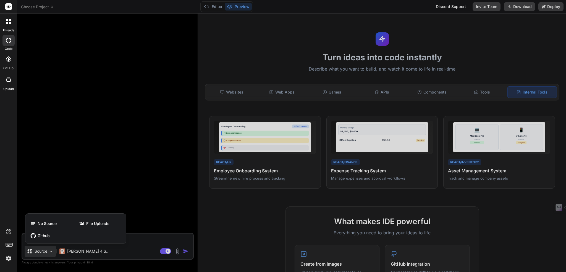
click at [143, 240] on div at bounding box center [283, 136] width 566 height 272
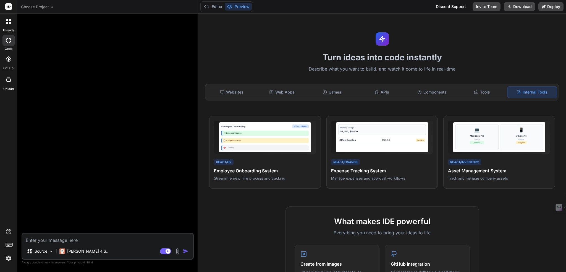
click at [65, 241] on textarea at bounding box center [107, 238] width 171 height 10
click at [82, 252] on p "Claude 4 S.." at bounding box center [87, 251] width 41 height 6
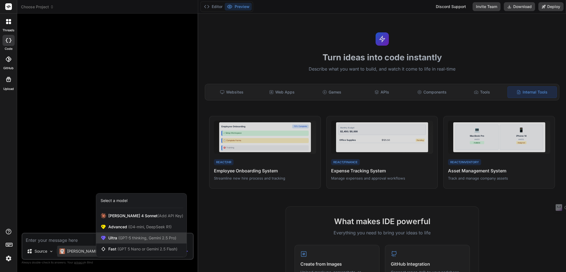
click at [124, 239] on span "(GPT-5 thinking, Gemini 2.5 Pro)" at bounding box center [146, 237] width 59 height 5
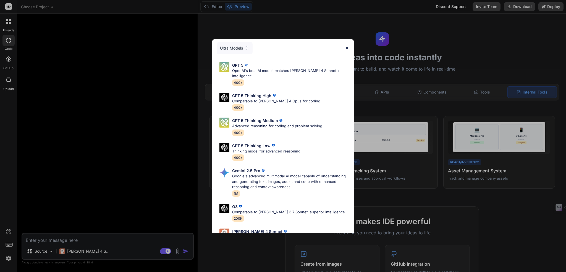
click at [241, 49] on div "Ultra Models" at bounding box center [235, 48] width 36 height 12
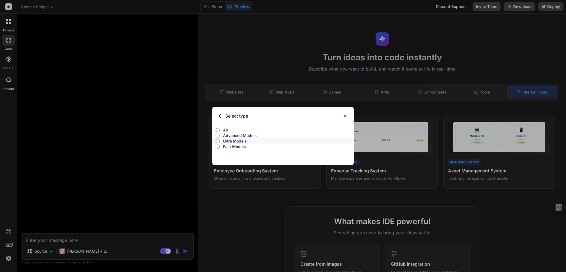
click at [235, 142] on p "Ultra Models" at bounding box center [288, 141] width 131 height 6
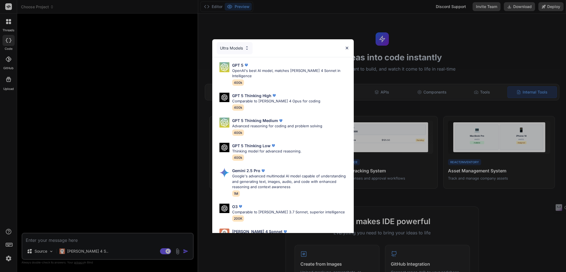
click at [235, 49] on div "Ultra Models" at bounding box center [235, 48] width 36 height 12
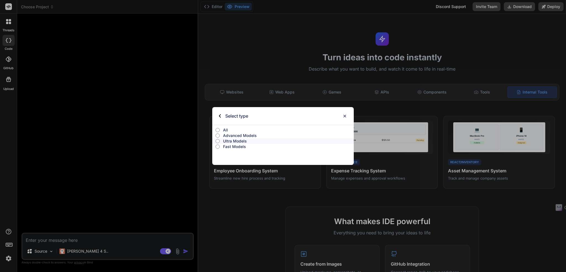
click at [234, 134] on p "Advanced Models" at bounding box center [288, 136] width 131 height 6
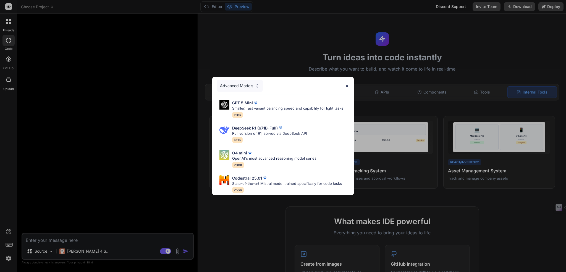
click at [233, 82] on div "Advanced Models" at bounding box center [240, 86] width 46 height 12
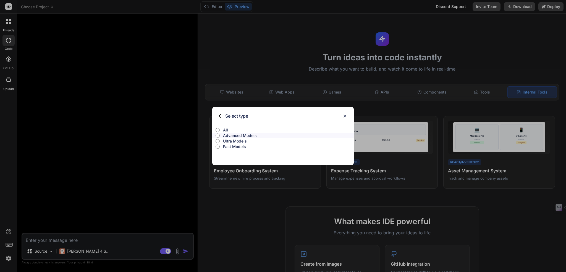
click at [229, 147] on p "Fast Models" at bounding box center [288, 147] width 131 height 6
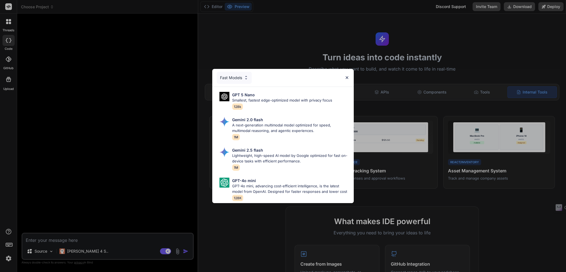
click at [236, 76] on div "Fast Models" at bounding box center [234, 78] width 35 height 12
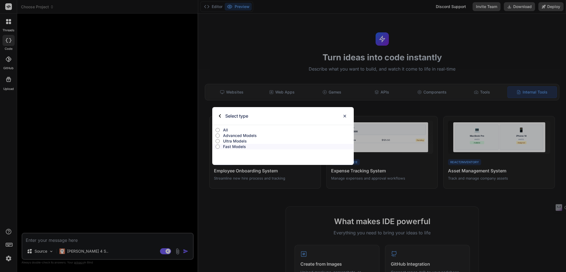
click at [236, 140] on p "Ultra Models" at bounding box center [288, 141] width 131 height 6
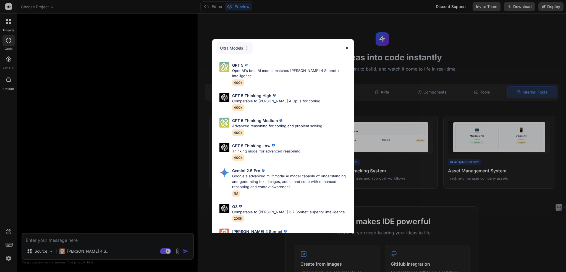
click at [233, 48] on div "Ultra Models" at bounding box center [235, 48] width 36 height 12
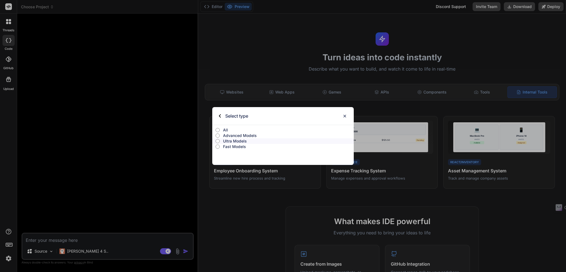
click at [233, 136] on p "Advanced Models" at bounding box center [288, 136] width 131 height 6
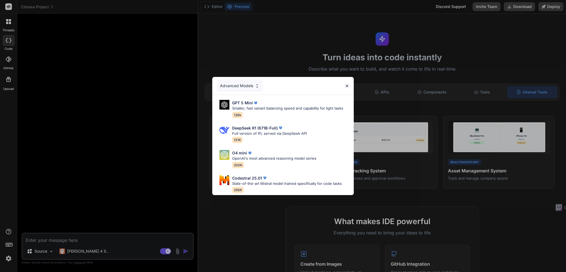
click at [240, 84] on div "Advanced Models" at bounding box center [240, 86] width 46 height 12
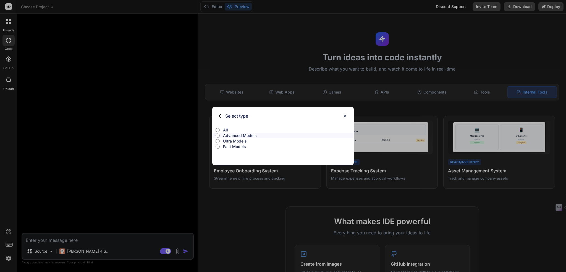
click at [228, 143] on p "Ultra Models" at bounding box center [288, 141] width 131 height 6
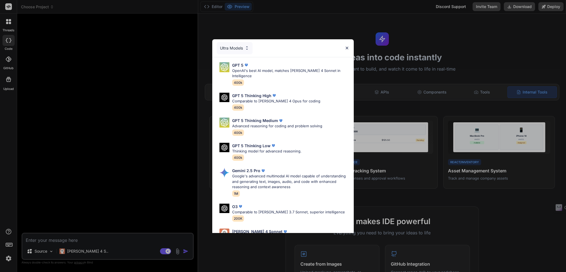
click at [346, 47] on img at bounding box center [347, 48] width 5 height 5
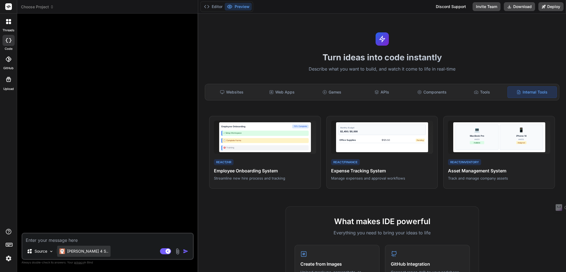
click at [67, 249] on p "Claude 4 S.." at bounding box center [87, 251] width 41 height 6
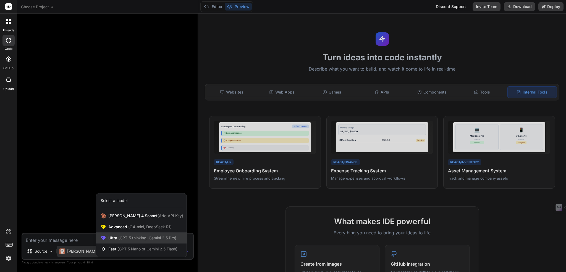
click at [161, 239] on span "(GPT-5 thinking, Gemini 2.5 Pro)" at bounding box center [146, 237] width 59 height 5
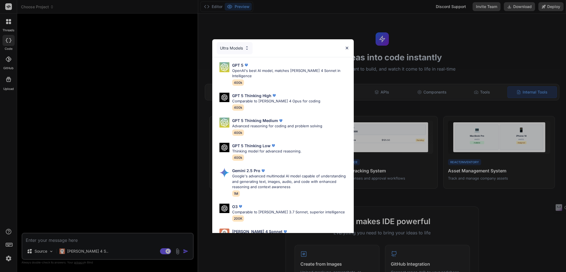
click at [347, 47] on img at bounding box center [347, 48] width 5 height 5
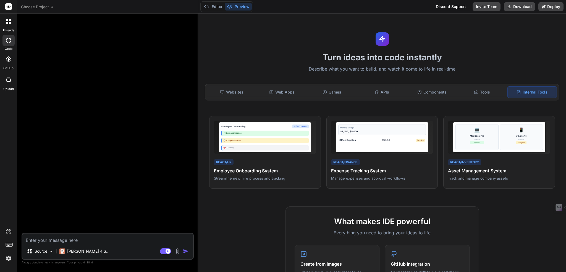
click at [119, 86] on div at bounding box center [108, 125] width 171 height 215
click at [410, 7] on div "Editor Preview Discord Support Invite Team Download Deploy" at bounding box center [382, 7] width 368 height 14
click at [44, 252] on p "Source" at bounding box center [41, 251] width 13 height 6
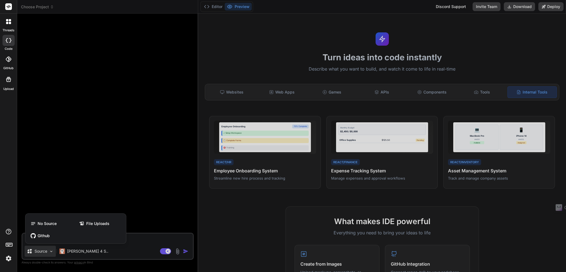
click at [44, 252] on div at bounding box center [283, 136] width 566 height 272
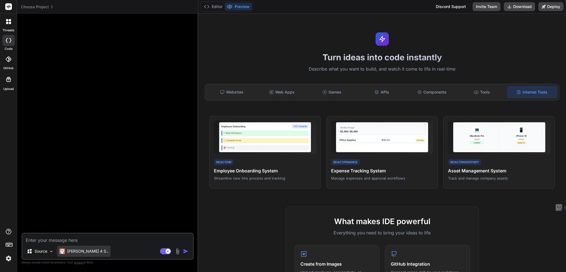
click at [76, 252] on p "Claude 4 S.." at bounding box center [87, 251] width 41 height 6
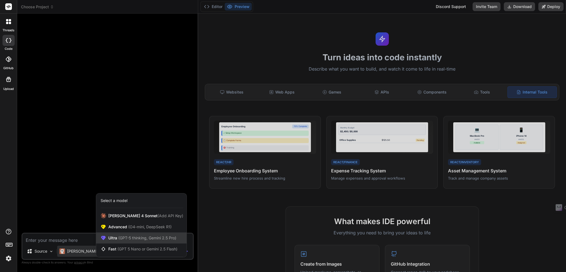
click at [119, 239] on span "(GPT-5 thinking, Gemini 2.5 Pro)" at bounding box center [146, 237] width 59 height 5
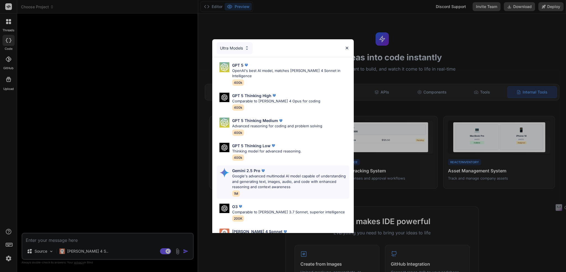
scroll to position [40, 0]
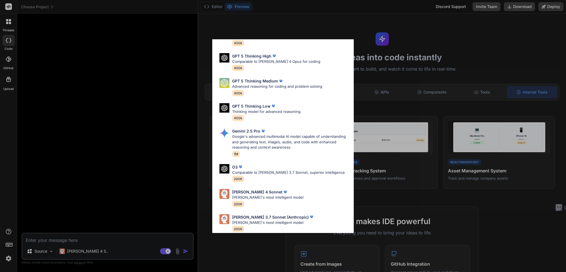
click at [114, 192] on div "Ultra Models GPT 5 OpenAI's best AI model, matches Claude 4 Sonnet in Intellige…" at bounding box center [283, 136] width 566 height 272
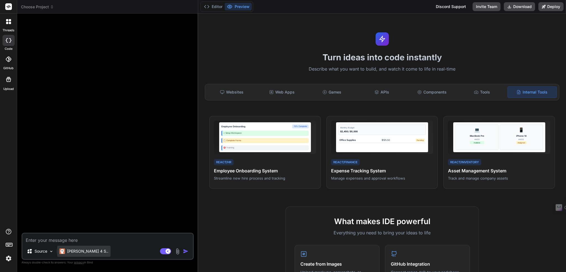
click at [84, 252] on p "Claude 4 S.." at bounding box center [87, 251] width 41 height 6
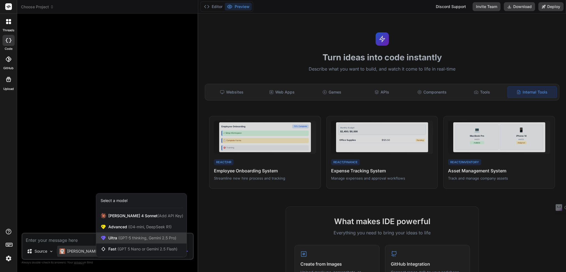
click at [122, 237] on span "(GPT-5 thinking, Gemini 2.5 Pro)" at bounding box center [146, 237] width 59 height 5
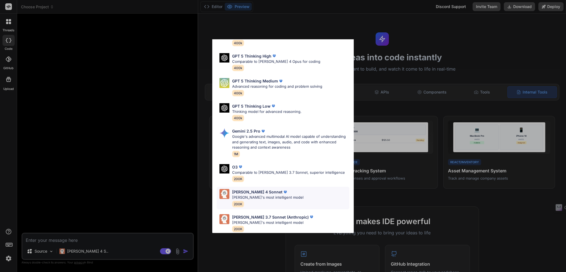
scroll to position [0, 0]
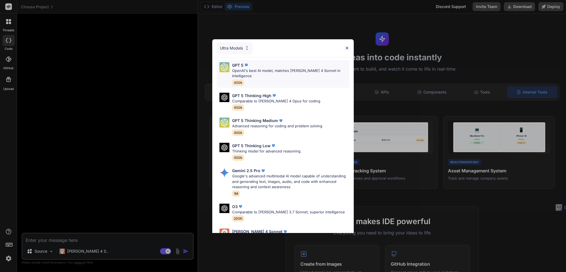
click at [276, 70] on p "OpenAI's best AI model, matches Claude 4 Sonnet in Intelligence" at bounding box center [290, 73] width 117 height 11
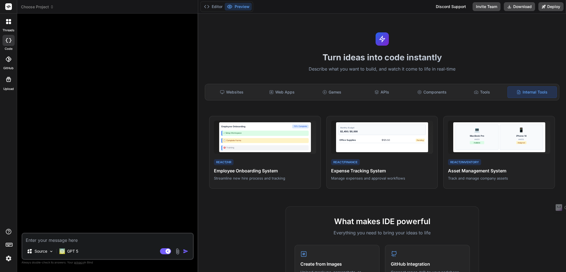
click at [127, 201] on div at bounding box center [108, 125] width 171 height 215
click at [81, 242] on textarea at bounding box center [107, 238] width 171 height 10
click at [119, 185] on div at bounding box center [108, 125] width 171 height 215
click at [72, 252] on p "GPT 5" at bounding box center [72, 251] width 11 height 6
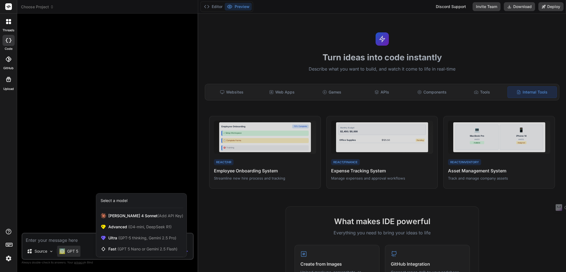
click at [80, 201] on div at bounding box center [283, 136] width 566 height 272
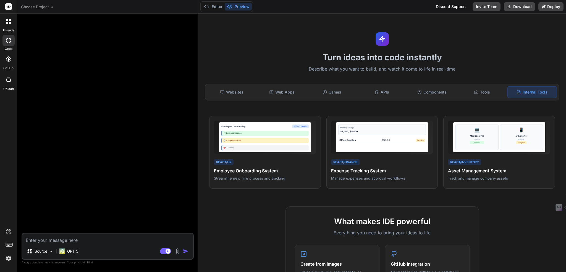
click at [10, 20] on icon at bounding box center [10, 20] width 2 height 2
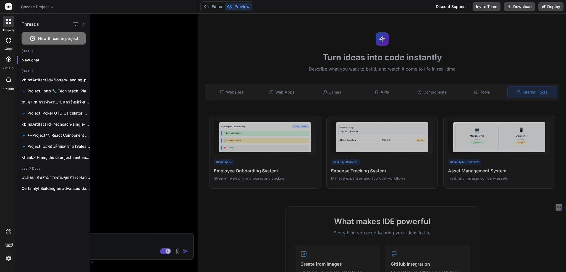
click at [151, 69] on div at bounding box center [328, 143] width 476 height 258
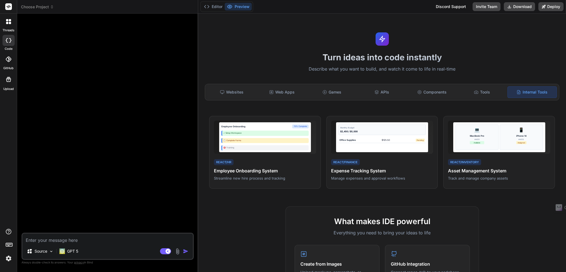
click at [6, 244] on icon at bounding box center [9, 244] width 8 height 8
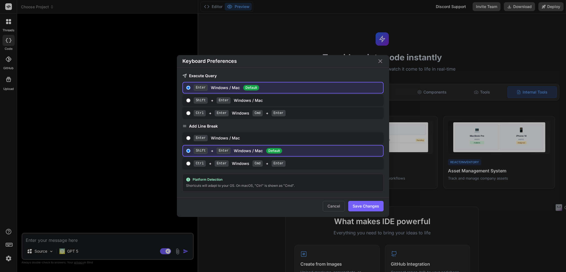
drag, startPoint x: 337, startPoint y: 200, endPoint x: 338, endPoint y: 204, distance: 3.6
click at [338, 201] on button "Cancel" at bounding box center [334, 206] width 22 height 11
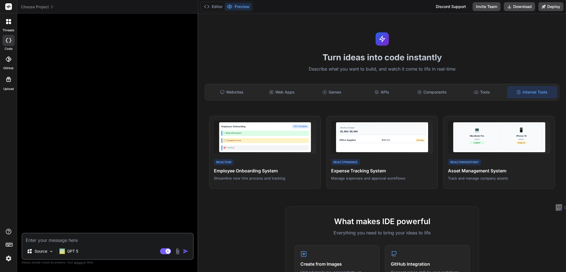
click at [114, 136] on div at bounding box center [108, 125] width 171 height 215
click at [12, 258] on img at bounding box center [8, 258] width 9 height 9
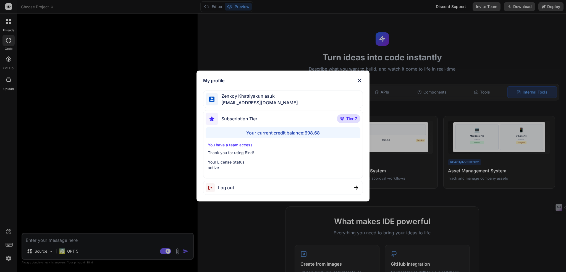
click at [128, 132] on div "My profile Zenkoy Khattiyakunlasuk bindai@zenkoy.com Subscription Tier Tier 7 Y…" at bounding box center [283, 136] width 566 height 272
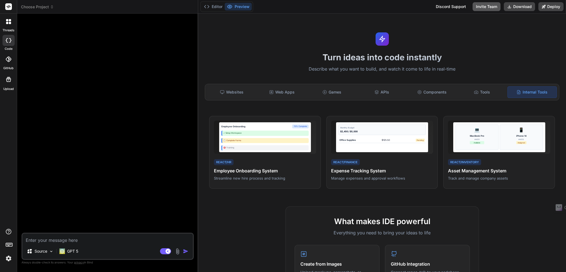
click at [483, 6] on button "Invite Team" at bounding box center [487, 6] width 28 height 9
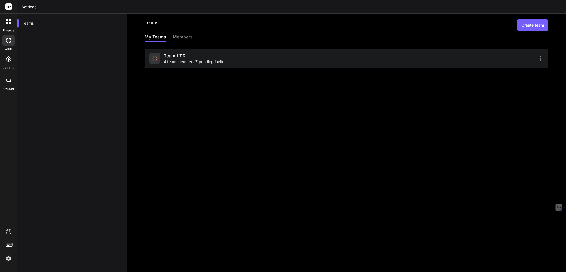
click at [184, 57] on span "Team-LTD" at bounding box center [175, 55] width 22 height 7
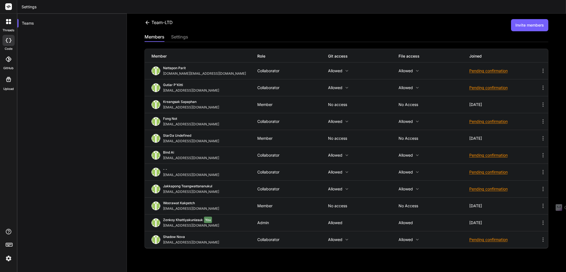
click at [7, 260] on img at bounding box center [8, 258] width 9 height 9
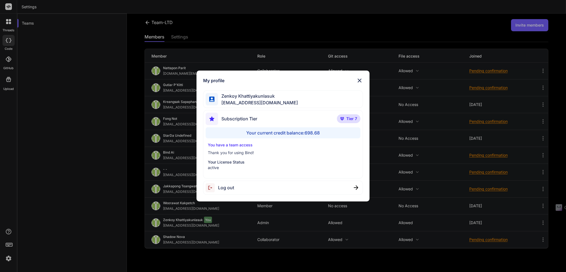
click at [235, 188] on div "Log out" at bounding box center [283, 188] width 160 height 14
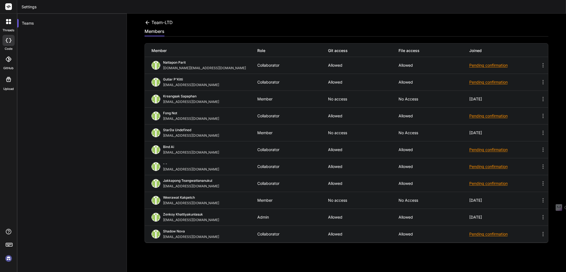
click at [148, 21] on icon at bounding box center [148, 23] width 6 height 6
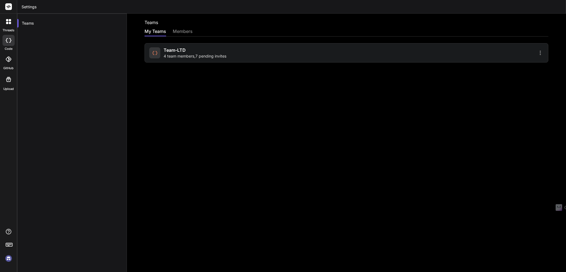
click at [102, 43] on div "Teams" at bounding box center [72, 150] width 110 height 272
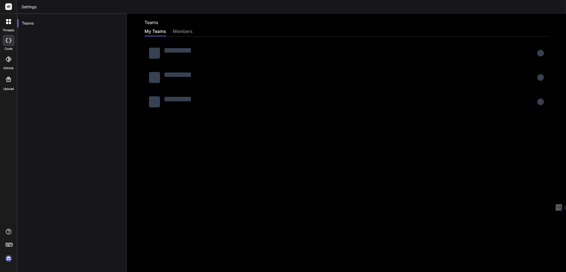
click at [9, 258] on img at bounding box center [8, 258] width 9 height 9
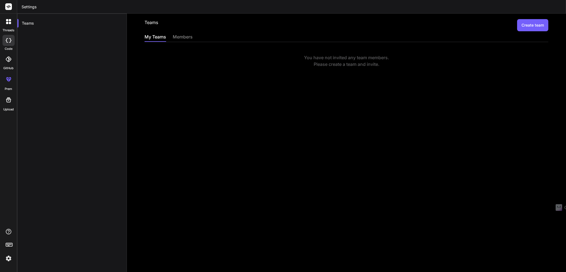
click at [188, 117] on div "Teams Create team My Teams members You have not invited any team members. Pleas…" at bounding box center [346, 143] width 439 height 258
click at [187, 35] on div "members" at bounding box center [183, 37] width 20 height 8
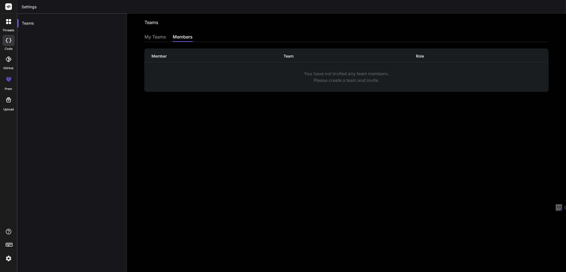
click at [349, 75] on div "You have not invited any team members. Please create a team and invite." at bounding box center [346, 76] width 403 height 13
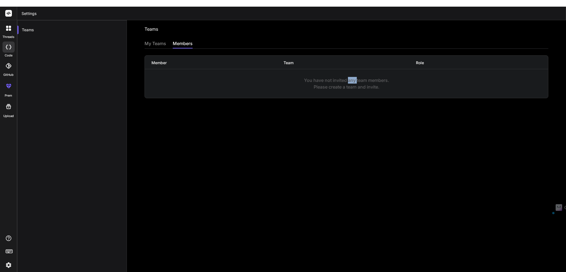
click at [349, 77] on div "You have not invited any team members. Please create a team and invite." at bounding box center [346, 83] width 403 height 13
drag, startPoint x: 349, startPoint y: 75, endPoint x: 316, endPoint y: 85, distance: 34.1
click at [316, 85] on div "Member Team Role You have not invited any team members. Please create a team an…" at bounding box center [347, 76] width 404 height 43
drag, startPoint x: 383, startPoint y: 82, endPoint x: 302, endPoint y: 71, distance: 81.8
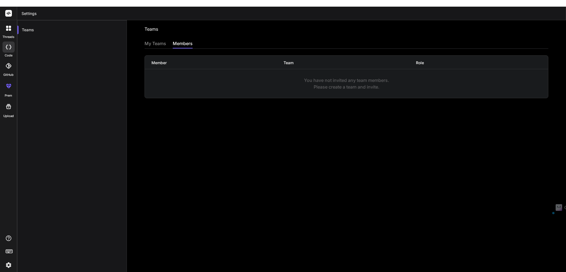
click at [302, 77] on div "You have not invited any team members. Please create a team and invite." at bounding box center [346, 83] width 403 height 13
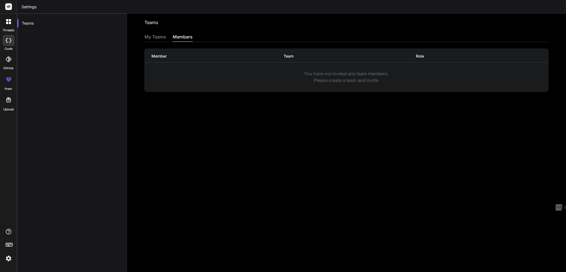
drag, startPoint x: 339, startPoint y: 116, endPoint x: 347, endPoint y: 117, distance: 8.1
drag, startPoint x: 347, startPoint y: 117, endPoint x: 328, endPoint y: 117, distance: 18.8
click at [328, 117] on div "Teams Invite into a team My Teams members Member Team Role You have not invited…" at bounding box center [346, 143] width 439 height 258
click at [232, 109] on div "Teams Invite into a team My Teams members Member Team Role You have not invited…" at bounding box center [346, 143] width 439 height 258
click at [159, 38] on div "My Teams" at bounding box center [156, 37] width 22 height 8
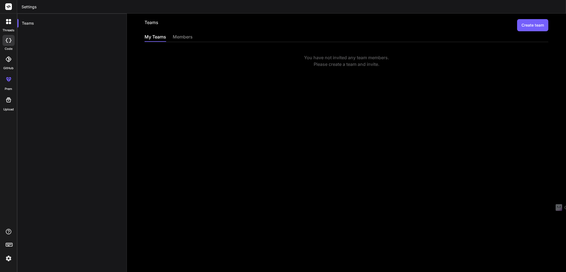
click at [342, 62] on div "You have not invited any team members. Please create a team and invite." at bounding box center [347, 60] width 404 height 13
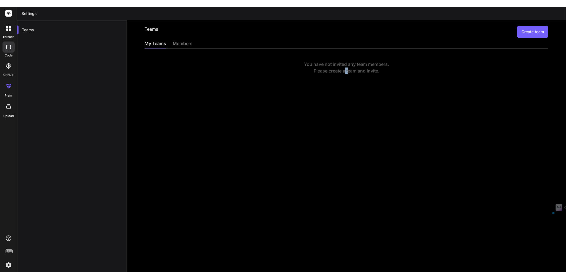
click at [342, 62] on div "You have not invited any team members. Please create a team and invite." at bounding box center [347, 67] width 404 height 13
click at [333, 61] on div "You have not invited any team members. Please create a team and invite." at bounding box center [347, 67] width 404 height 13
drag, startPoint x: 303, startPoint y: 57, endPoint x: 377, endPoint y: 65, distance: 74.5
click at [377, 65] on div "You have not invited any team members. Please create a team and invite." at bounding box center [347, 67] width 404 height 13
click at [391, 111] on div "Teams Create team My Teams members You have not invited any team members. Pleas…" at bounding box center [346, 149] width 439 height 258
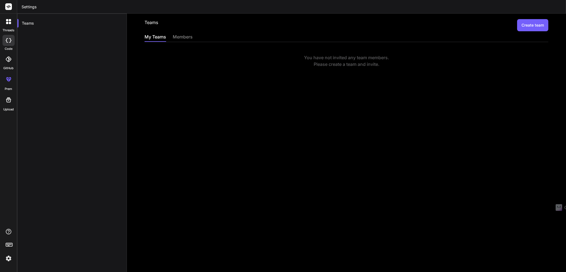
click at [382, 103] on div "Teams Create team My Teams members You have not invited any team members. Pleas…" at bounding box center [346, 143] width 439 height 258
drag, startPoint x: 391, startPoint y: 109, endPoint x: 389, endPoint y: 111, distance: 3.5
click at [391, 110] on div "Teams Create team My Teams members You have not invited any team members. Pleas…" at bounding box center [346, 143] width 439 height 258
click at [189, 37] on div "members" at bounding box center [183, 37] width 20 height 8
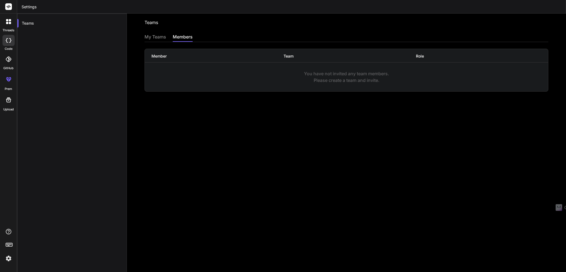
click at [284, 94] on div "Teams Invite into a team My Teams members Member Team Role You have not invited…" at bounding box center [346, 143] width 439 height 258
click at [402, 111] on div "Teams Invite into a team My Teams members Member Team Role You have not invited…" at bounding box center [346, 143] width 439 height 258
click at [345, 76] on div "You have not invited any team members. Please create a team and invite." at bounding box center [346, 76] width 403 height 13
click at [288, 114] on div "Teams Invite into a team My Teams members Member Team Role You have not invited…" at bounding box center [346, 143] width 439 height 258
click at [154, 37] on div "My Teams" at bounding box center [156, 37] width 22 height 8
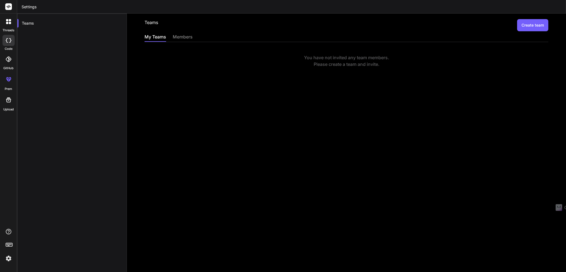
click at [179, 71] on div "Teams Create team My Teams members You have not invited any team members. Pleas…" at bounding box center [346, 143] width 439 height 258
click at [244, 85] on div "Teams Create team My Teams members You have not invited any team members. Pleas…" at bounding box center [346, 143] width 439 height 258
click at [8, 79] on icon at bounding box center [7, 80] width 2 height 3
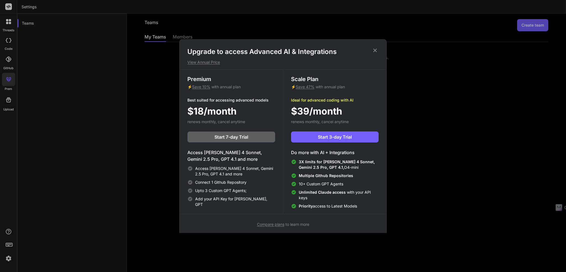
click at [309, 52] on h1 "Upgrade to access Advanced AI & Integrations" at bounding box center [282, 51] width 191 height 9
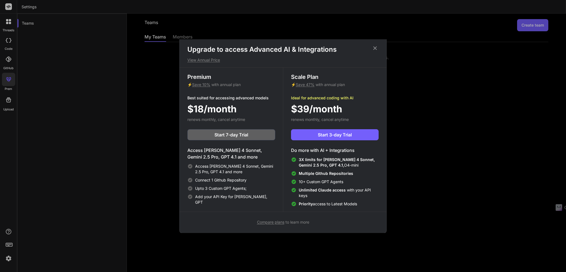
click at [201, 62] on p "View Annual Price" at bounding box center [282, 60] width 191 height 6
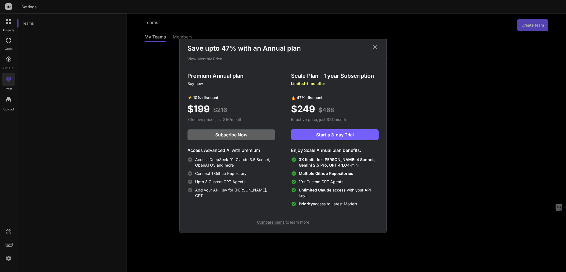
scroll to position [0, 0]
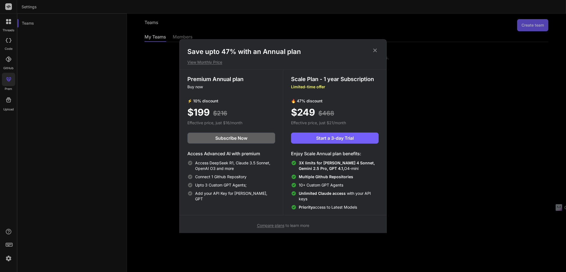
click at [213, 62] on p "View Monthly Price" at bounding box center [282, 62] width 191 height 6
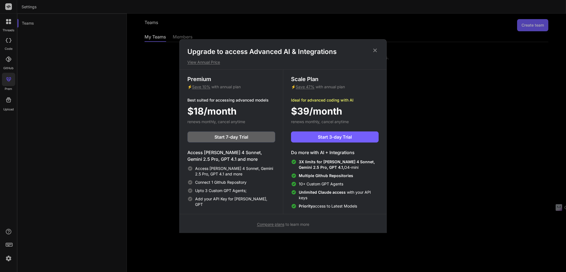
click at [213, 62] on p "View Annual Price" at bounding box center [282, 62] width 191 height 6
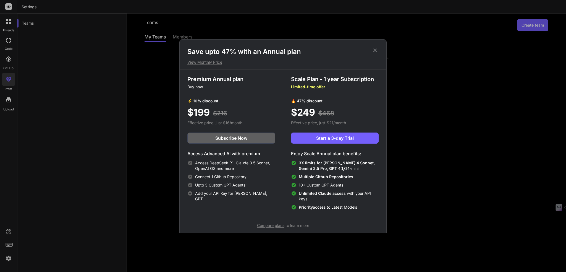
click at [269, 53] on h1 "Save upto 47% with an Annual plan" at bounding box center [282, 51] width 191 height 9
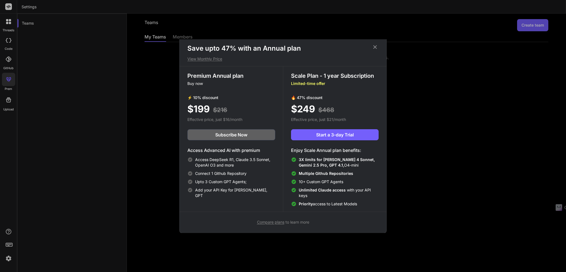
click at [212, 59] on p "View Monthly Price" at bounding box center [282, 59] width 191 height 6
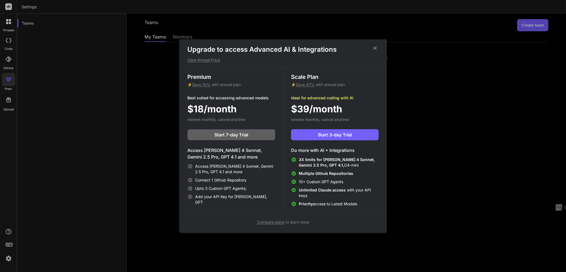
click at [276, 226] on div "Upgrade to access Advanced AI & Integrations View Annual Price Premium ⚡ Save 1…" at bounding box center [282, 135] width 207 height 196
click at [277, 222] on span "Compare plans" at bounding box center [270, 222] width 27 height 5
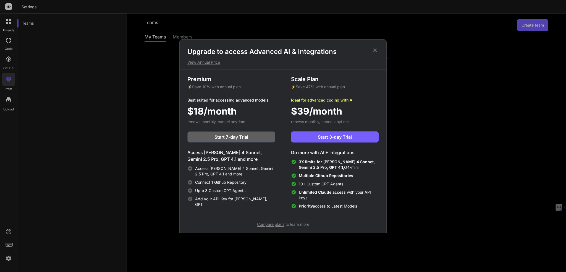
click at [317, 53] on h1 "Upgrade to access Advanced AI & Integrations" at bounding box center [282, 51] width 191 height 9
click at [376, 49] on icon at bounding box center [375, 50] width 6 height 6
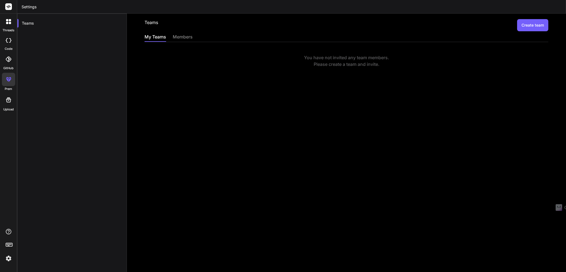
click at [7, 44] on div at bounding box center [8, 40] width 12 height 11
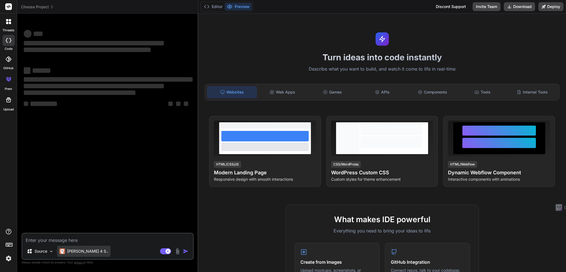
click at [78, 251] on p "Claude 4 S.." at bounding box center [87, 251] width 41 height 6
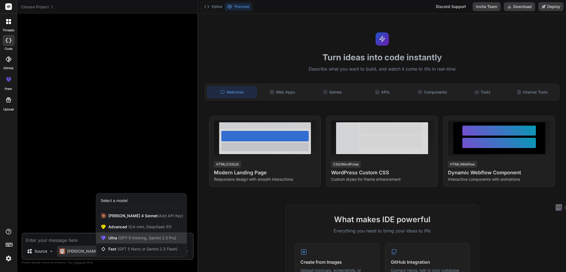
click at [123, 241] on span "Ultra (GPT-5 thinking, Gemini 2.5 Pro)" at bounding box center [142, 238] width 68 height 6
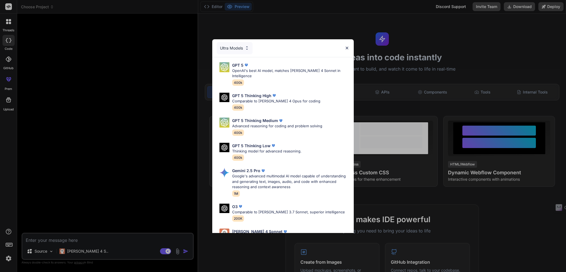
click at [155, 102] on div "Ultra Models GPT 5 OpenAI's best AI model, matches Claude 4 Sonnet in Intellige…" at bounding box center [283, 136] width 566 height 272
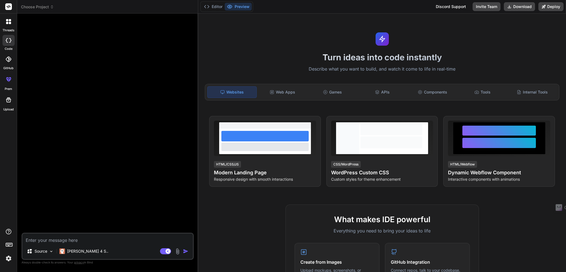
click at [10, 259] on img at bounding box center [8, 258] width 9 height 9
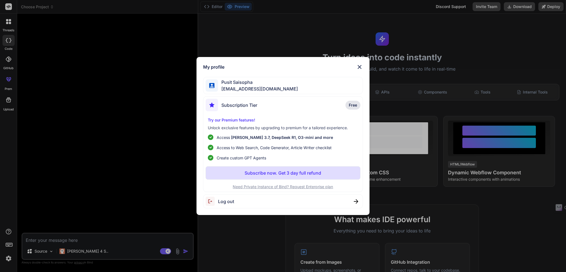
click at [360, 65] on img at bounding box center [359, 67] width 7 height 7
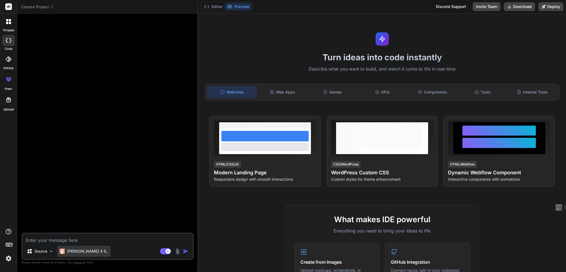
click at [68, 250] on p "Claude 4 S.." at bounding box center [87, 251] width 41 height 6
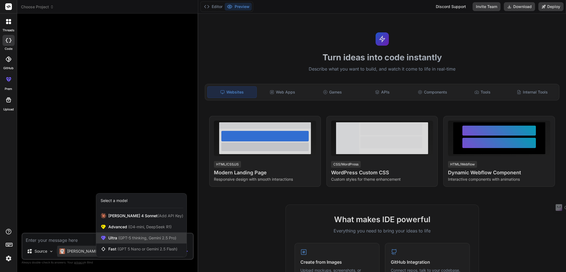
click at [138, 239] on span "(GPT-5 thinking, Gemini 2.5 Pro)" at bounding box center [146, 237] width 59 height 5
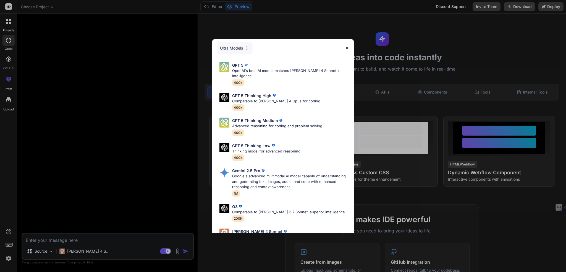
click at [348, 47] on img at bounding box center [347, 48] width 5 height 5
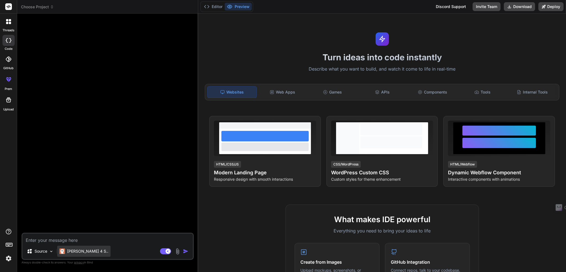
click at [74, 253] on p "Claude 4 S.." at bounding box center [87, 251] width 41 height 6
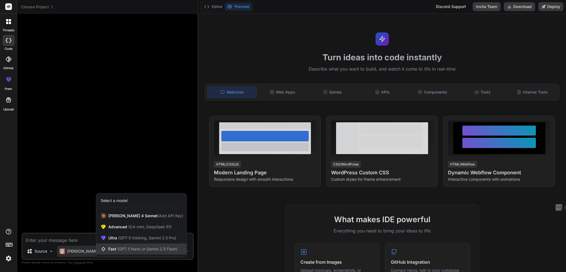
click at [116, 247] on span "Fast (GPT 5 Nano or Gemini 2.5 Flash)" at bounding box center [142, 249] width 69 height 6
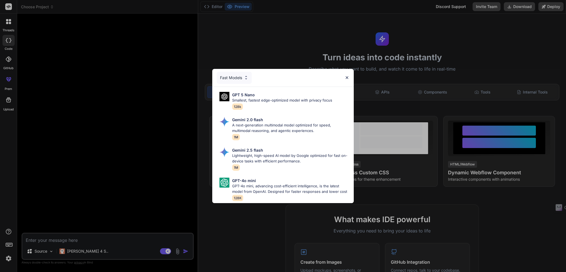
click at [240, 75] on div "Fast Models" at bounding box center [234, 78] width 35 height 12
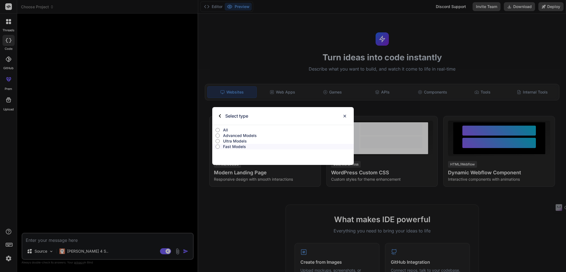
click at [224, 129] on p "All" at bounding box center [288, 130] width 131 height 6
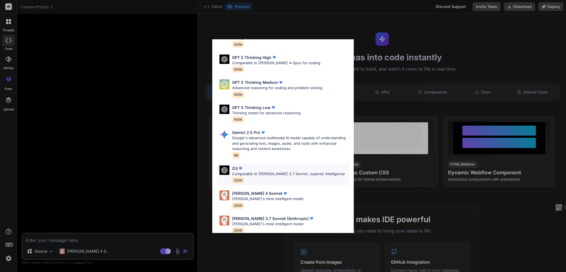
scroll to position [256, 0]
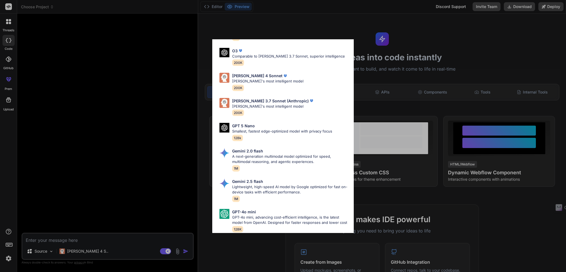
click at [173, 162] on div "All GPT 5 Mini Smaller, fast variant balancing speed and capability for light t…" at bounding box center [283, 136] width 566 height 272
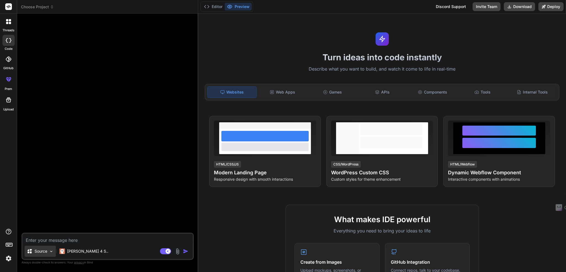
click at [35, 252] on p "Source" at bounding box center [41, 251] width 13 height 6
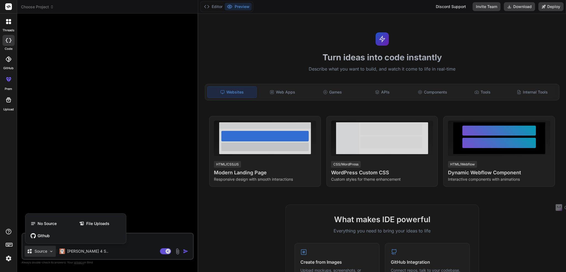
click at [35, 252] on div at bounding box center [283, 136] width 566 height 272
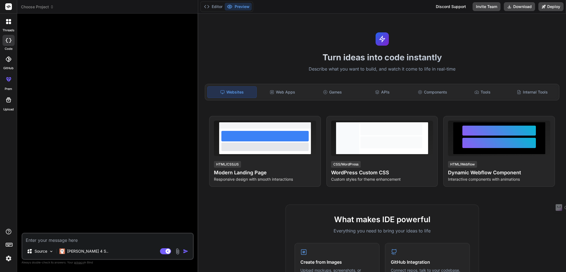
click at [65, 241] on textarea at bounding box center [107, 238] width 171 height 10
type textarea "สวัสดีครับ"
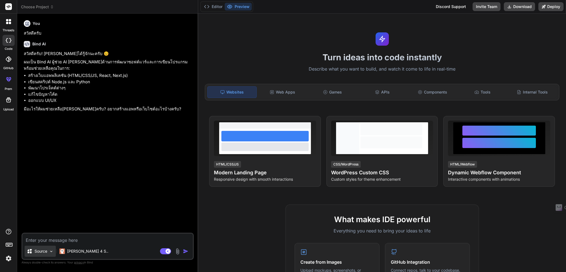
click at [47, 252] on p "Source" at bounding box center [41, 251] width 13 height 6
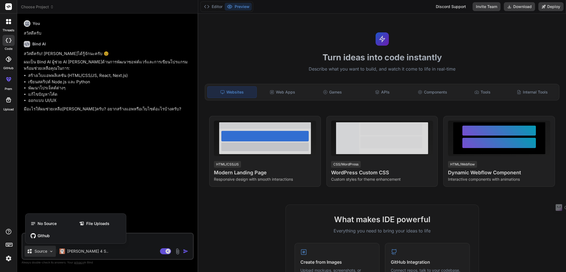
click at [46, 253] on div at bounding box center [283, 136] width 566 height 272
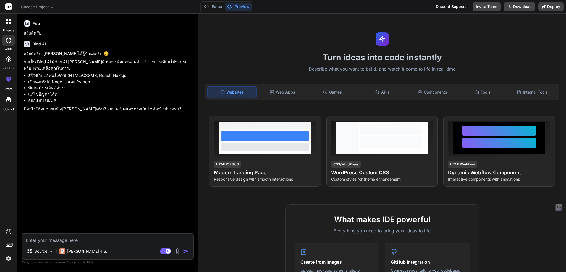
click at [122, 241] on textarea at bounding box center [107, 238] width 171 height 10
click at [5, 258] on img at bounding box center [8, 258] width 9 height 9
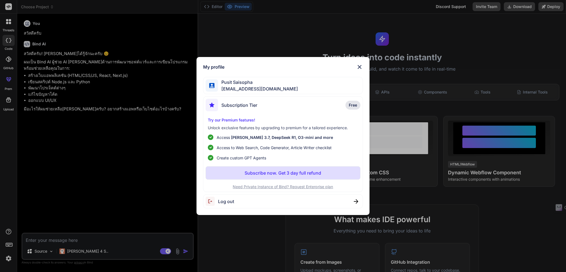
click at [360, 68] on img at bounding box center [359, 67] width 7 height 7
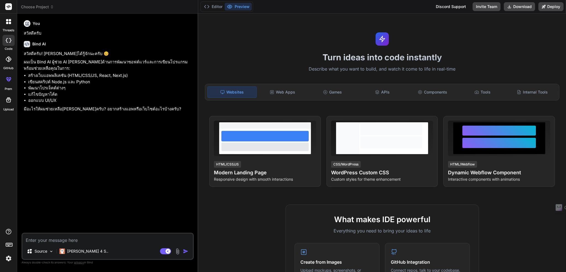
click at [40, 242] on textarea at bounding box center [107, 238] width 171 height 10
type textarea "อยากสร้างเว็บไซต์ครับ ผมต้องบอกอะไรบ้าง"
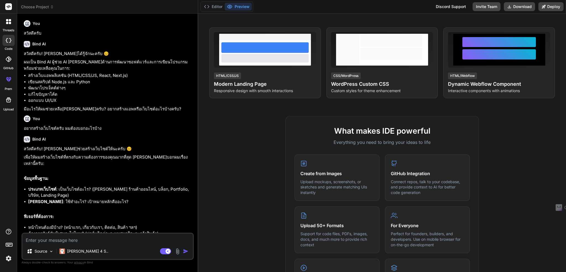
scroll to position [33, 0]
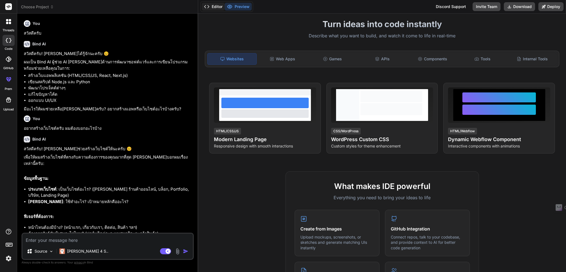
click at [211, 6] on button "Editor" at bounding box center [213, 7] width 23 height 8
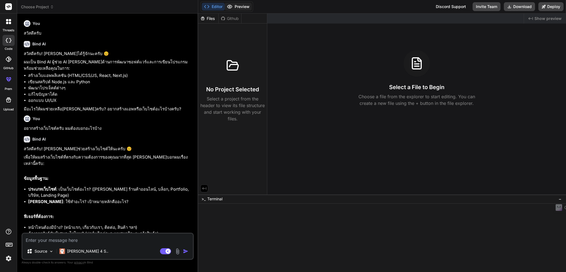
click at [243, 5] on button "Preview" at bounding box center [238, 7] width 27 height 8
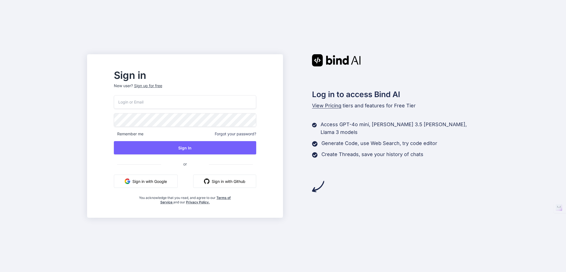
click at [87, 89] on div "Sign in New user? Sign up for free Remember me Forgot your password? Sign In or…" at bounding box center [283, 136] width 566 height 272
click at [117, 29] on div "Sign in New user? Sign up for free Remember me Forgot your password? Sign In or…" at bounding box center [283, 136] width 566 height 272
click at [248, 32] on div "Sign in New user? Sign up for free Remember me Forgot your password? Sign In or…" at bounding box center [283, 136] width 566 height 272
click at [154, 102] on input "email" at bounding box center [185, 102] width 142 height 14
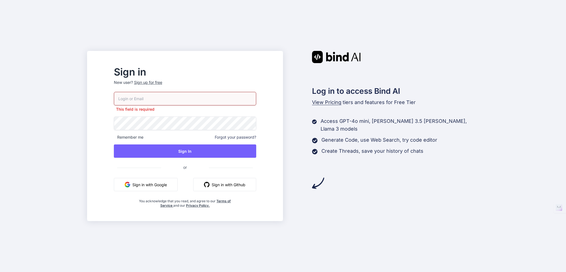
type input "[EMAIL_ADDRESS][DOMAIN_NAME]"
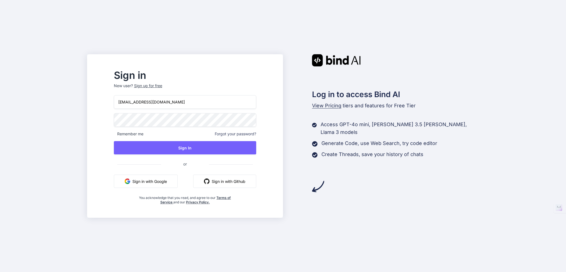
click at [91, 148] on div "Sign in New user? Sign up for free [EMAIL_ADDRESS][DOMAIN_NAME] Remember me For…" at bounding box center [283, 136] width 566 height 272
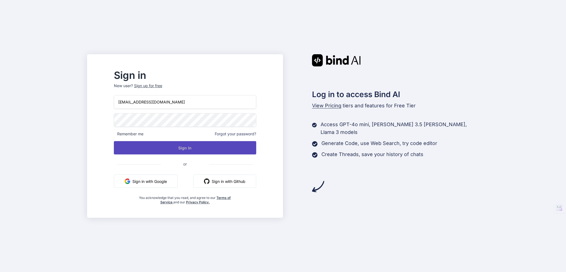
click at [197, 148] on button "Sign In" at bounding box center [185, 147] width 142 height 13
